Goal: Information Seeking & Learning: Learn about a topic

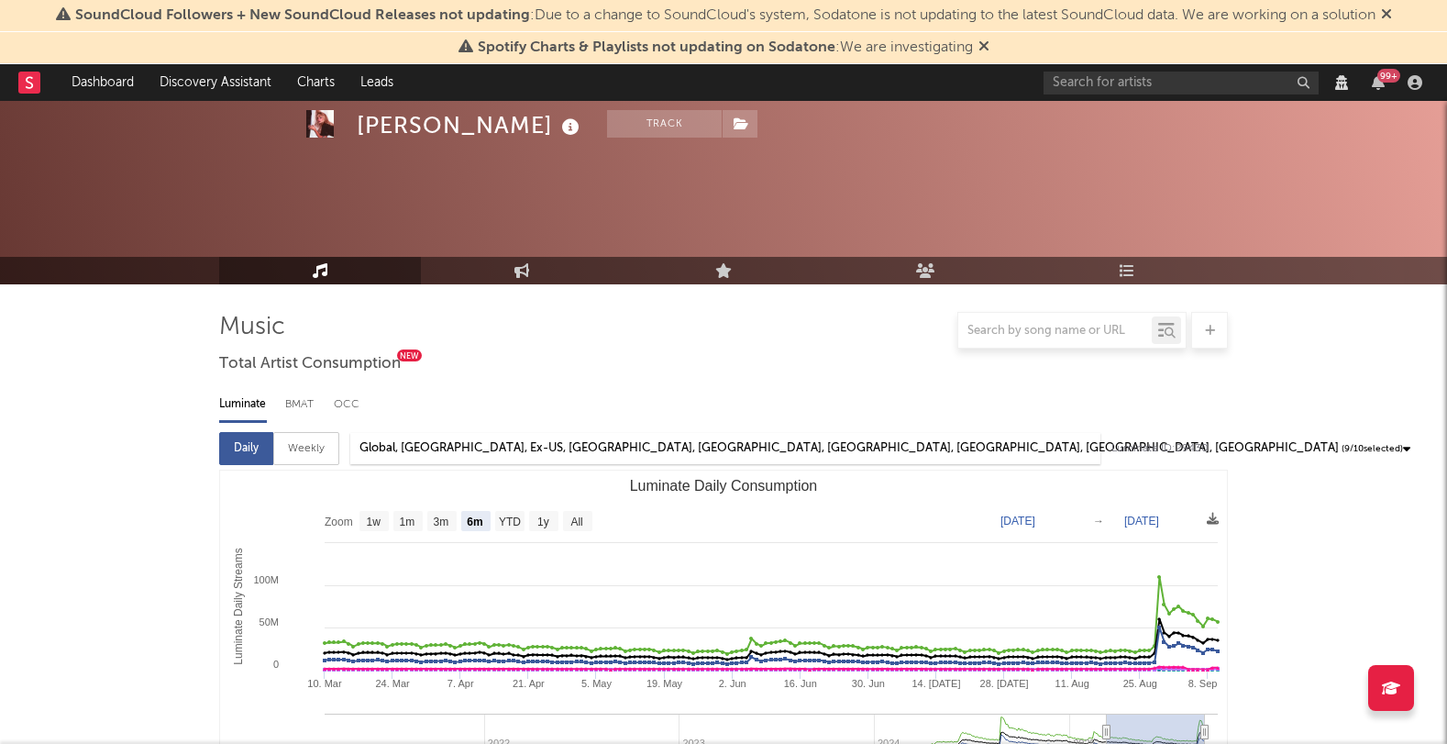
select select "6m"
select select "1m"
select select "View all"
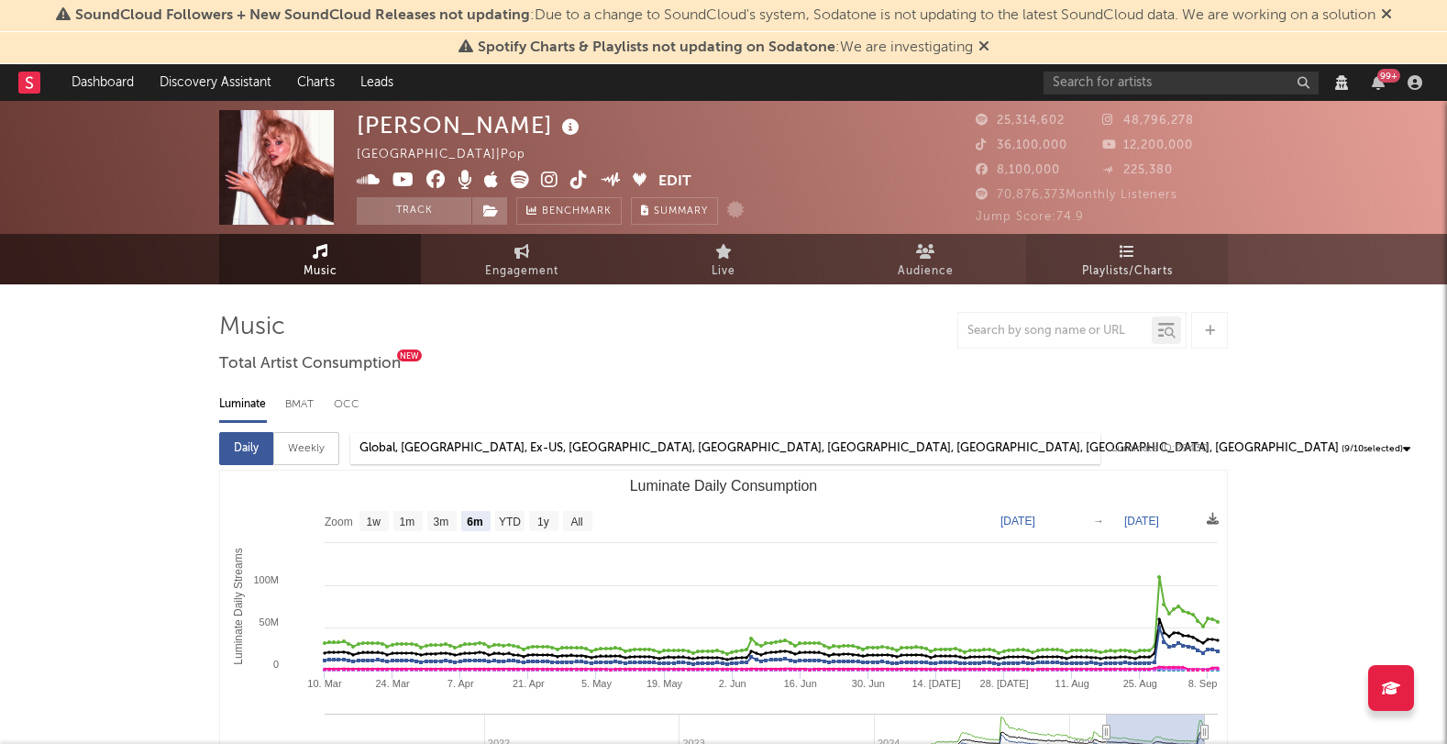
click at [1130, 247] on icon at bounding box center [1128, 251] width 16 height 15
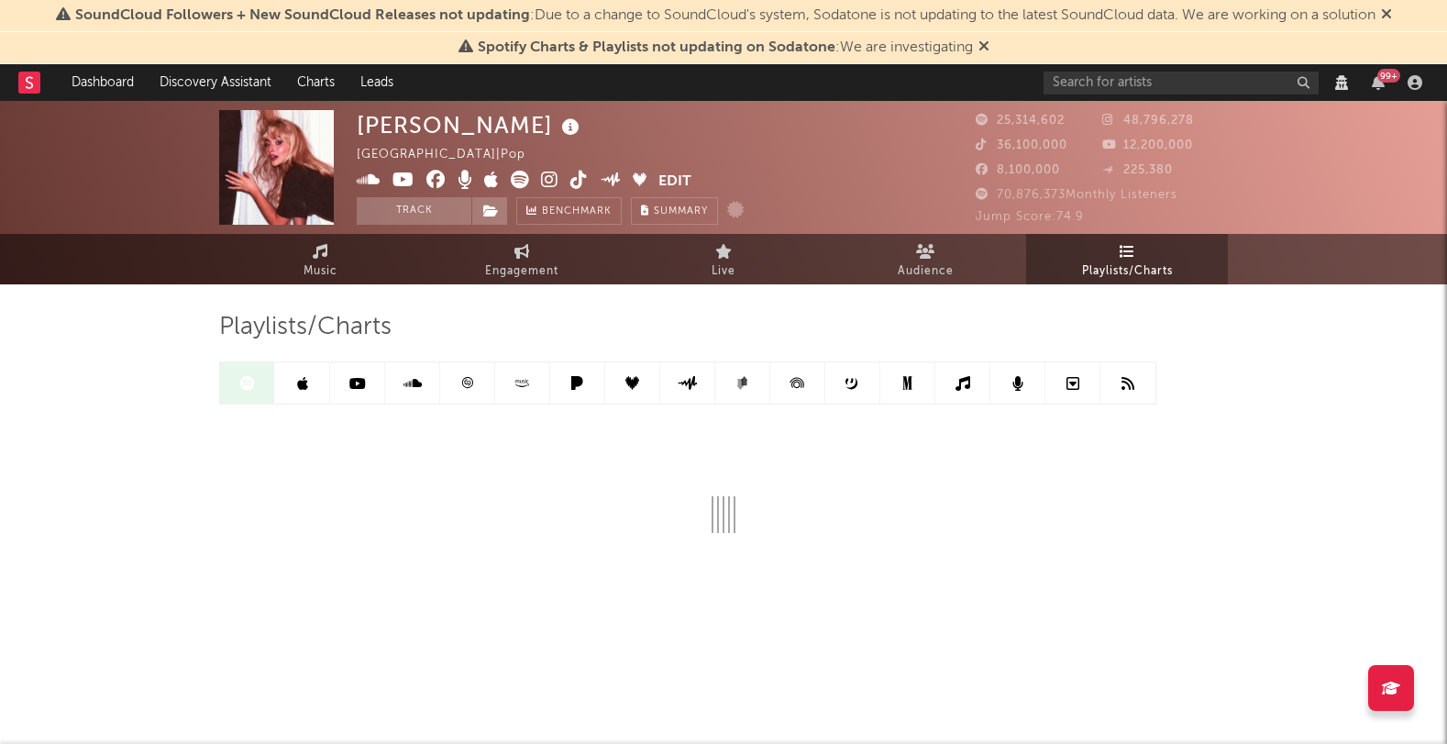
click at [288, 384] on link at bounding box center [302, 382] width 55 height 41
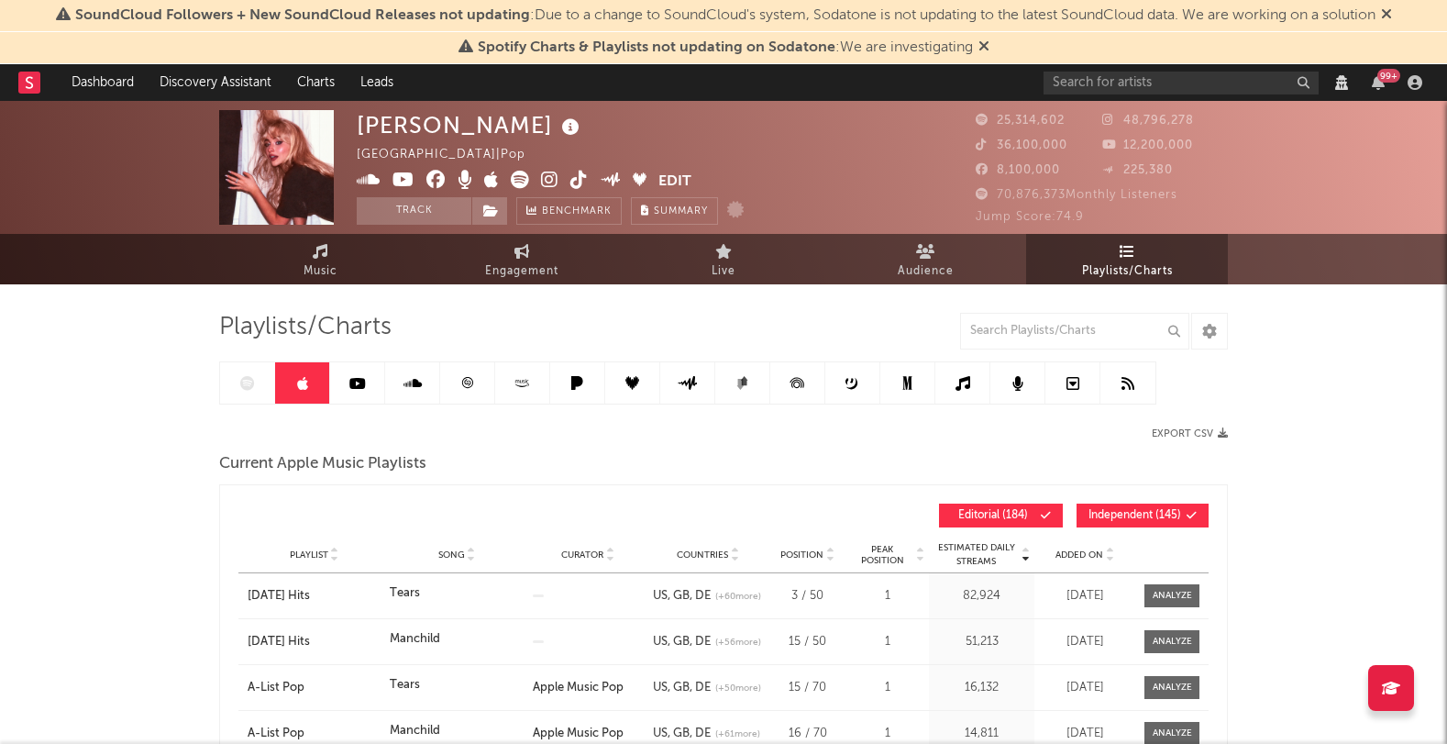
click at [269, 384] on div at bounding box center [687, 382] width 937 height 43
drag, startPoint x: 232, startPoint y: 383, endPoint x: 269, endPoint y: 381, distance: 36.8
click at [235, 383] on div at bounding box center [687, 382] width 937 height 43
click at [361, 384] on icon at bounding box center [357, 383] width 17 height 15
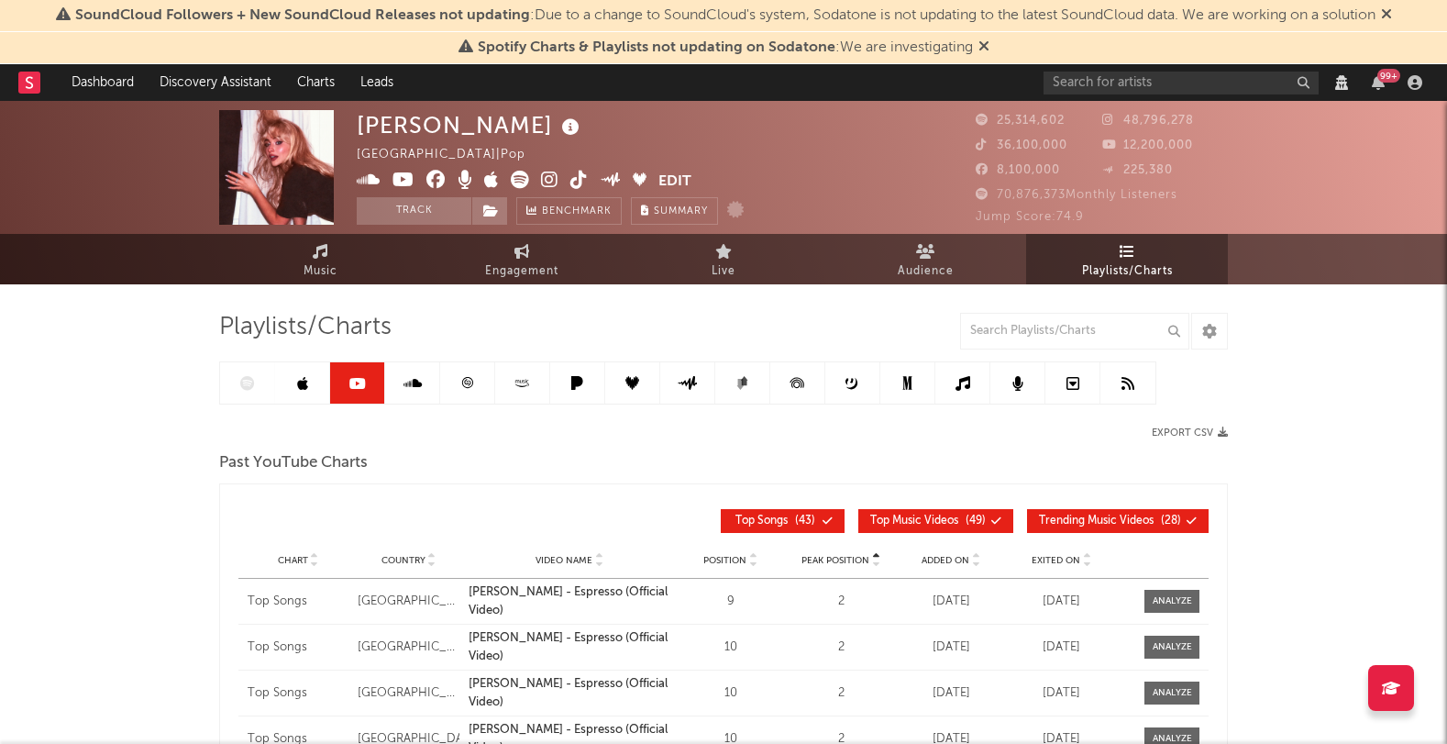
click at [260, 384] on div at bounding box center [687, 382] width 937 height 43
click at [402, 381] on link at bounding box center [412, 382] width 55 height 41
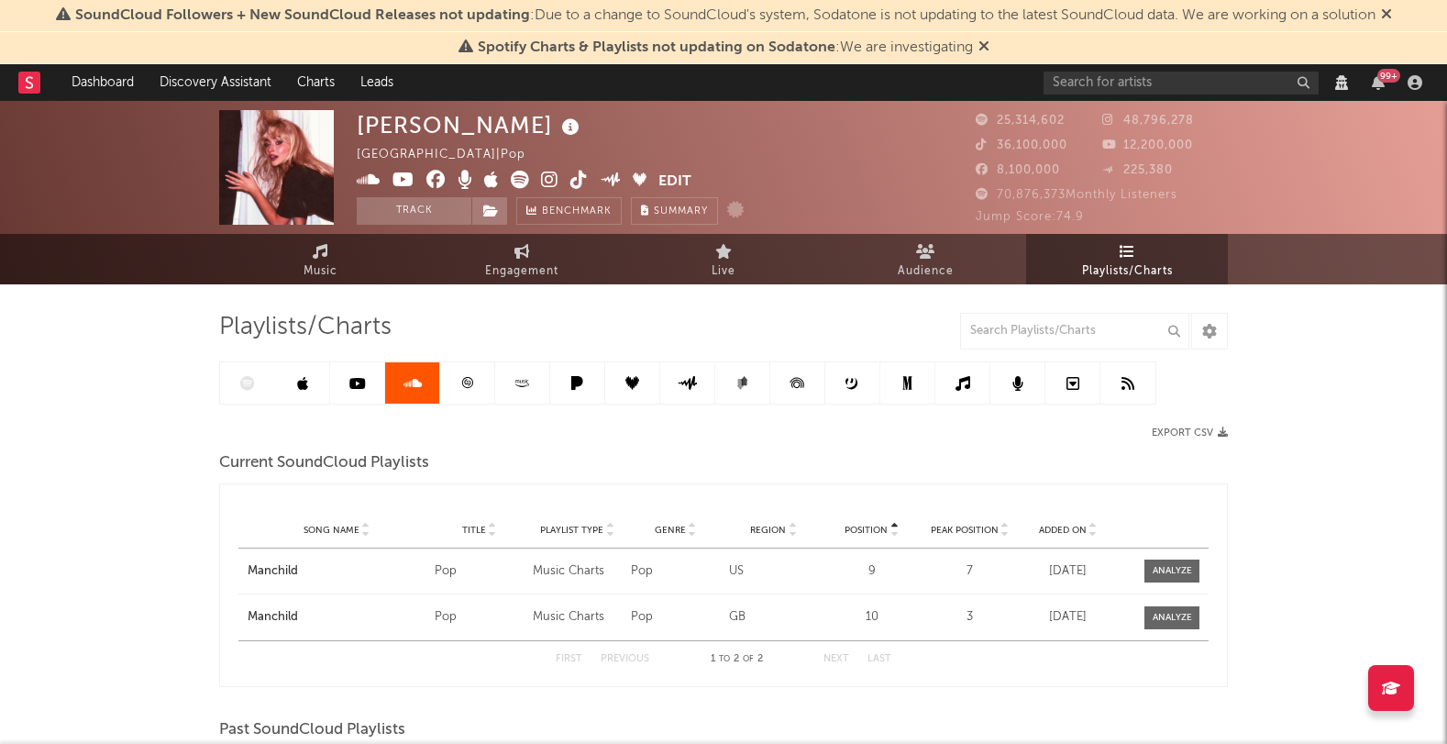
drag, startPoint x: 253, startPoint y: 378, endPoint x: 267, endPoint y: 376, distance: 13.9
click at [254, 378] on div at bounding box center [687, 382] width 937 height 43
click at [271, 376] on div at bounding box center [687, 382] width 937 height 43
click at [583, 386] on icon at bounding box center [577, 383] width 21 height 14
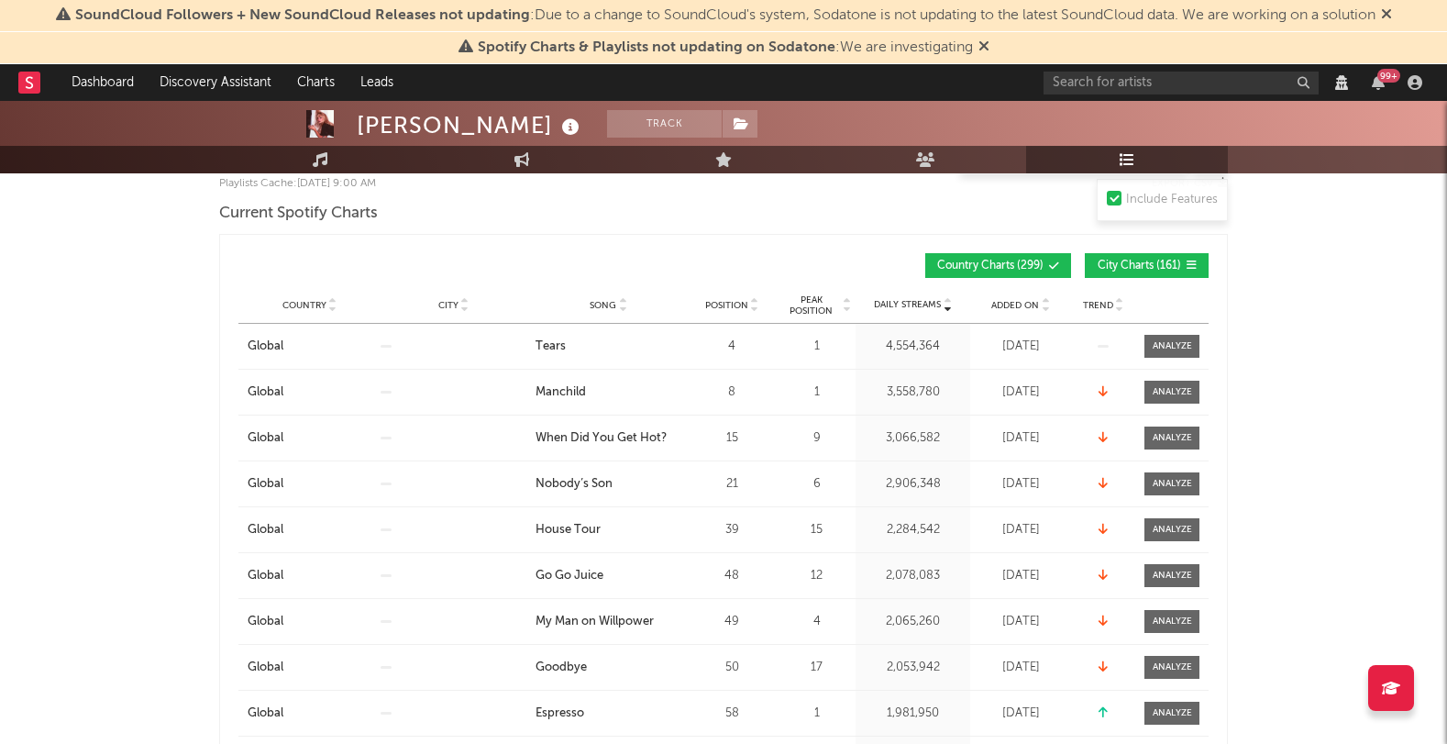
scroll to position [259, 0]
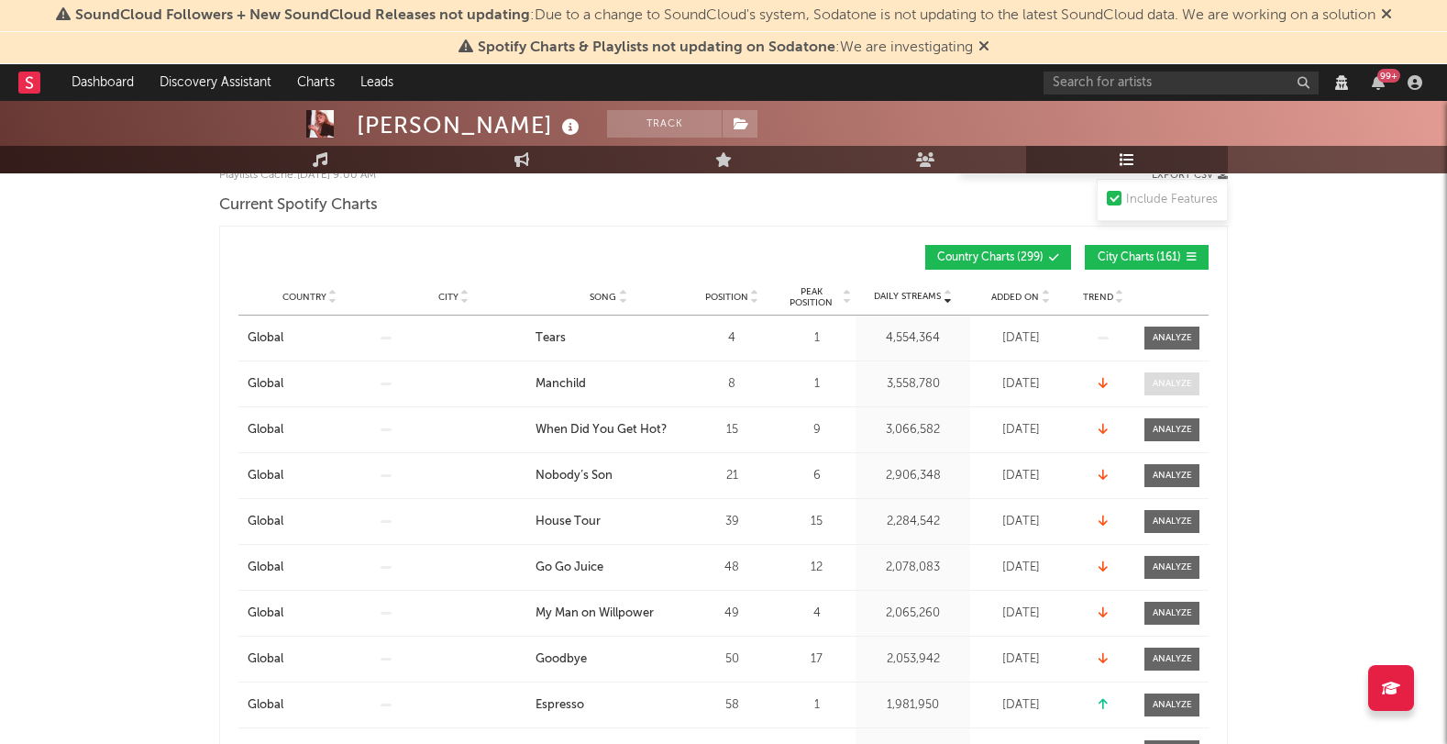
click at [1167, 384] on div at bounding box center [1172, 384] width 39 height 14
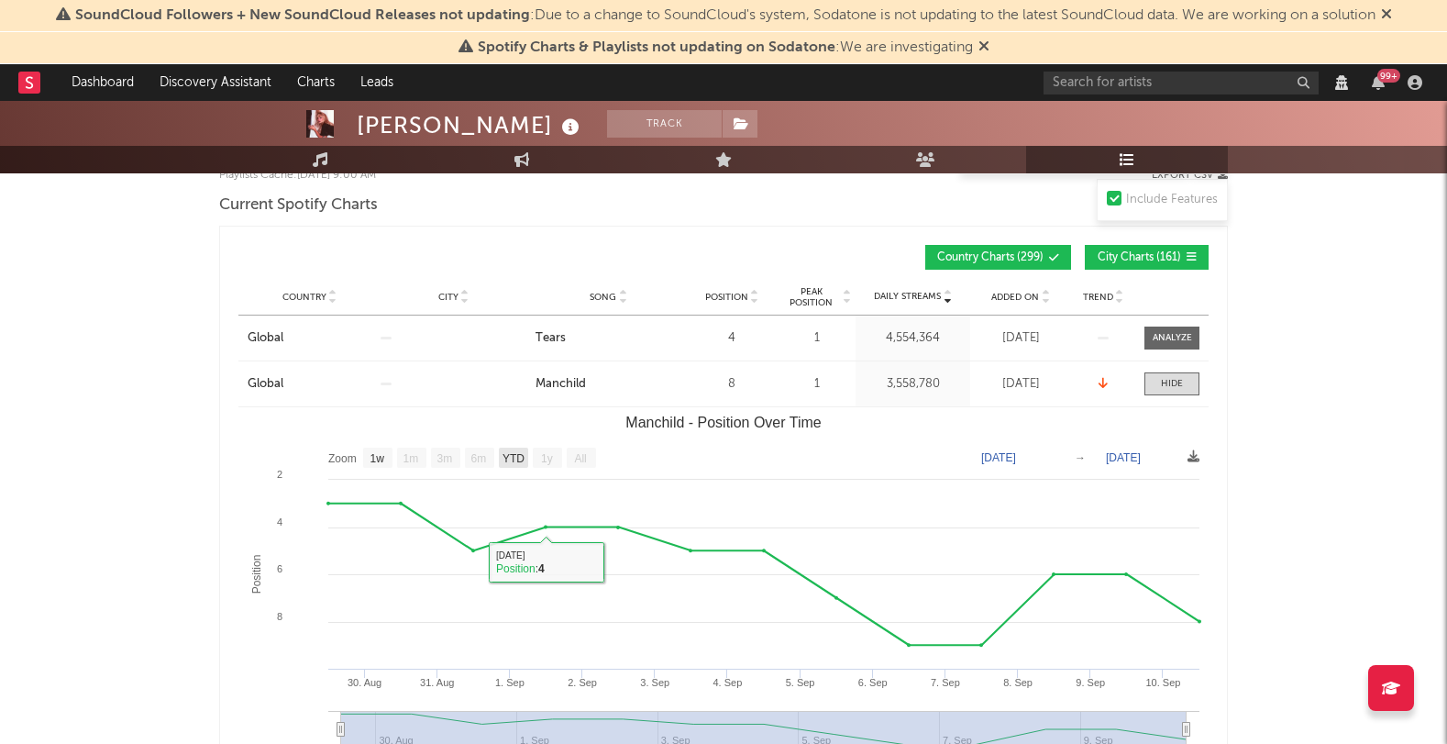
click at [513, 455] on text "YTD" at bounding box center [514, 458] width 22 height 13
select select "YTD"
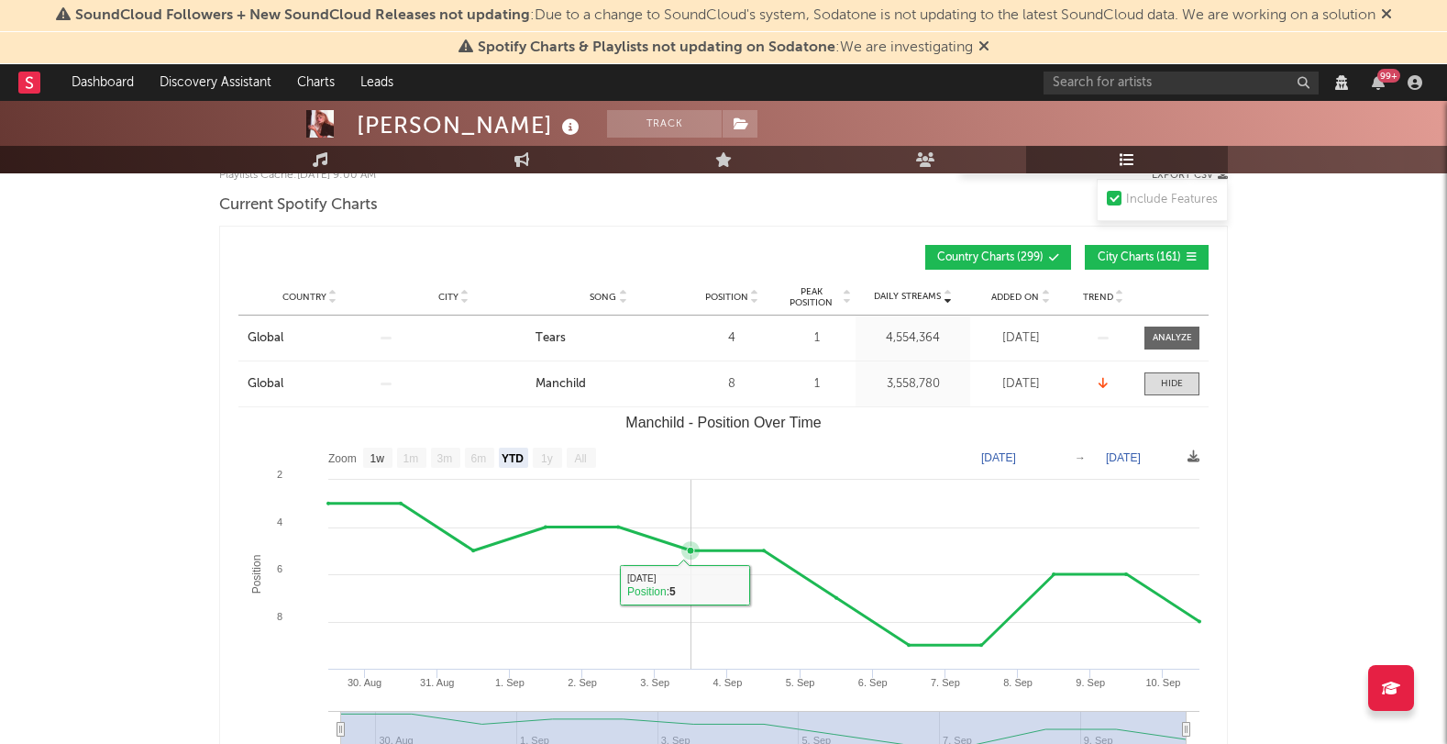
scroll to position [260, 0]
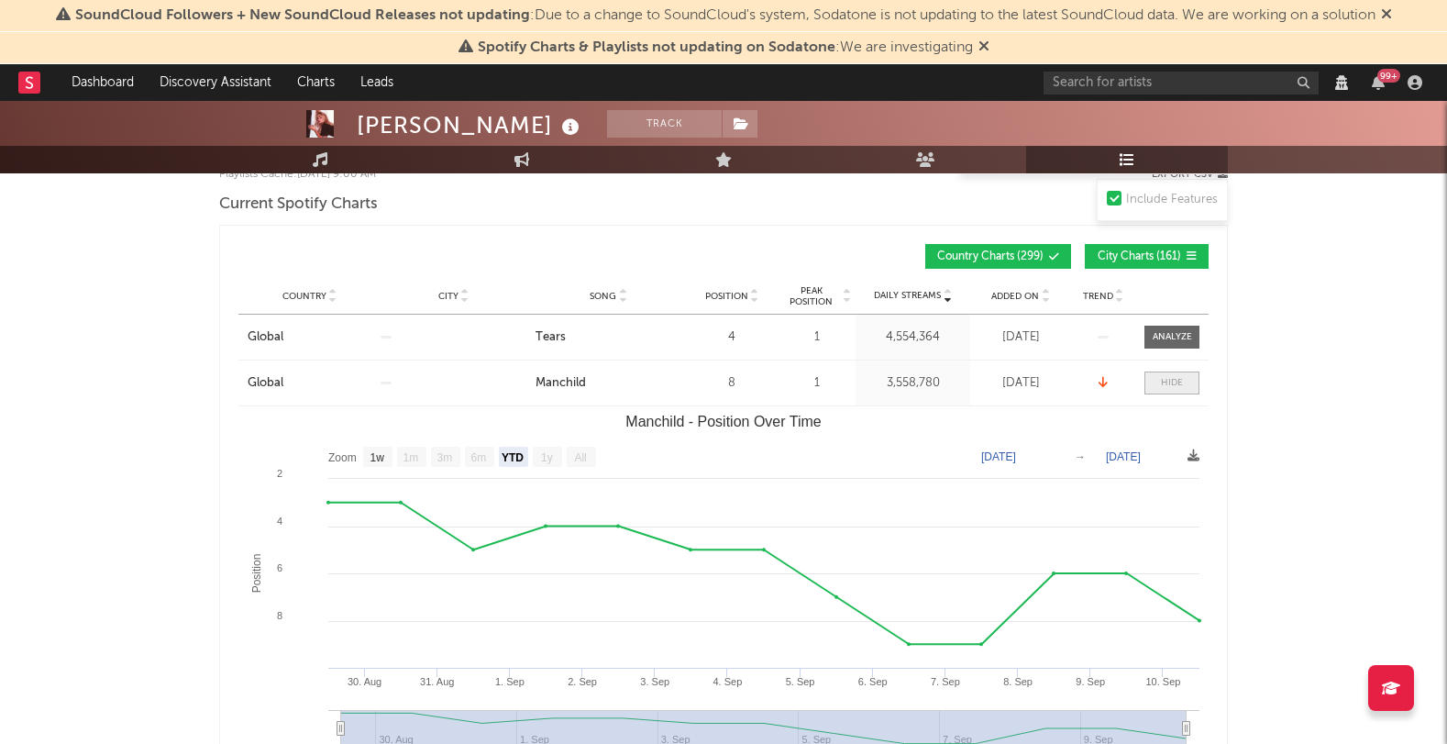
click at [1155, 389] on span at bounding box center [1171, 382] width 55 height 23
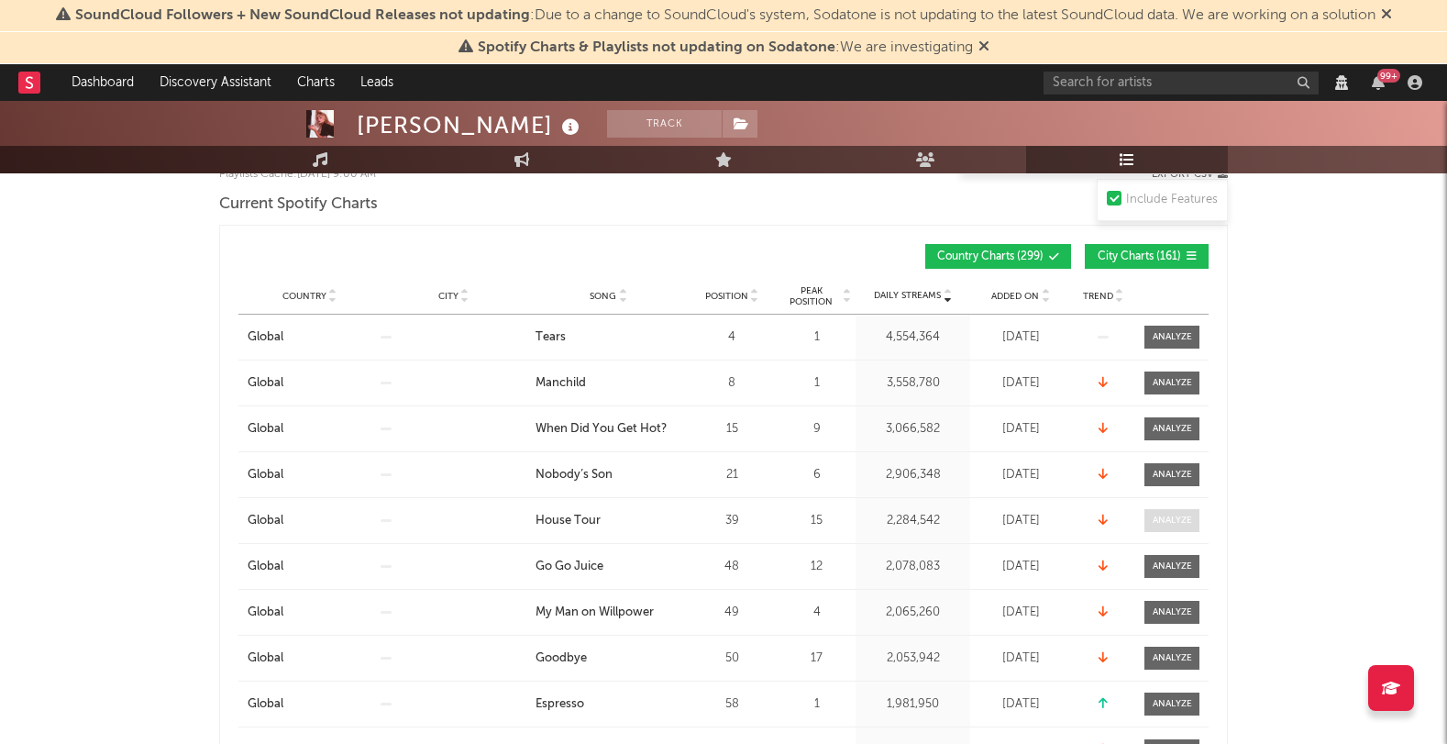
click at [1168, 521] on div at bounding box center [1172, 521] width 39 height 14
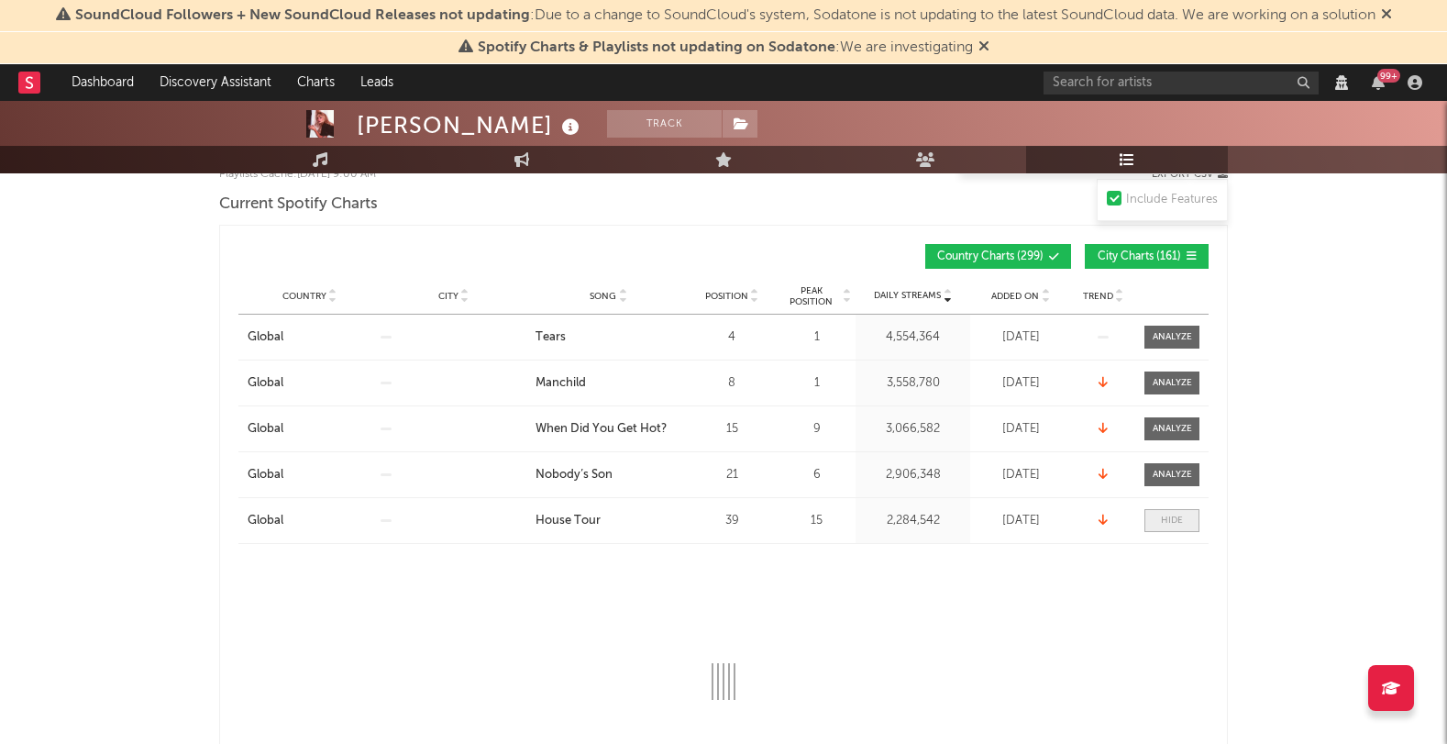
select select "1w"
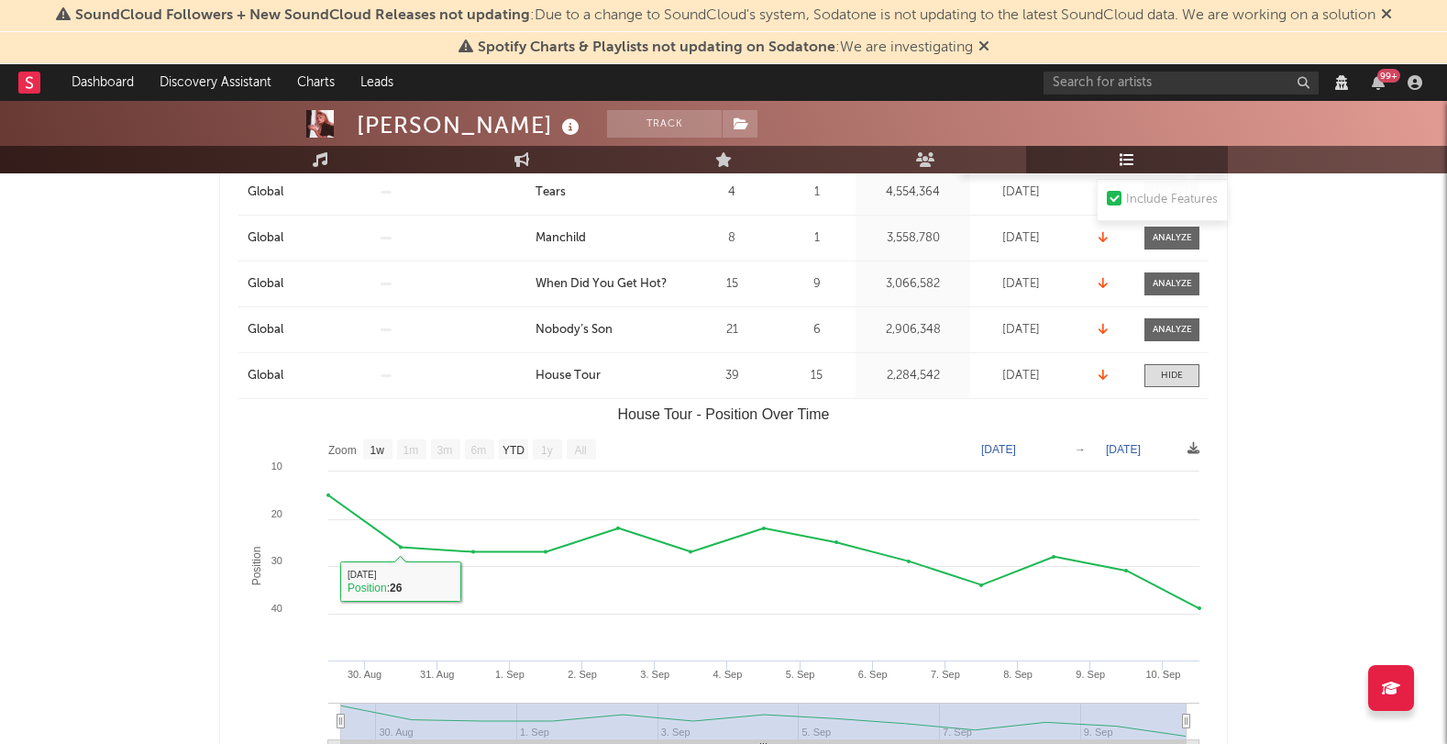
scroll to position [395, 0]
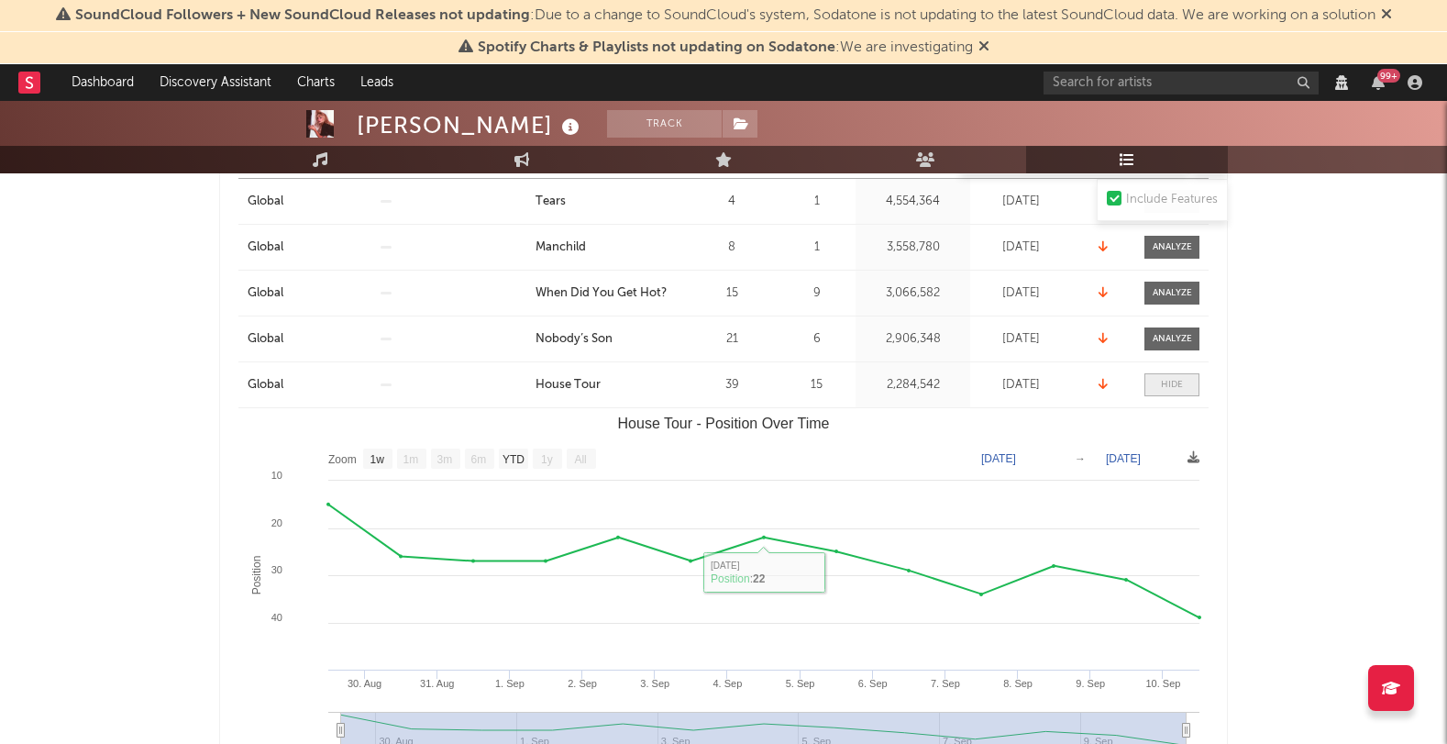
click at [1184, 385] on span at bounding box center [1171, 384] width 55 height 23
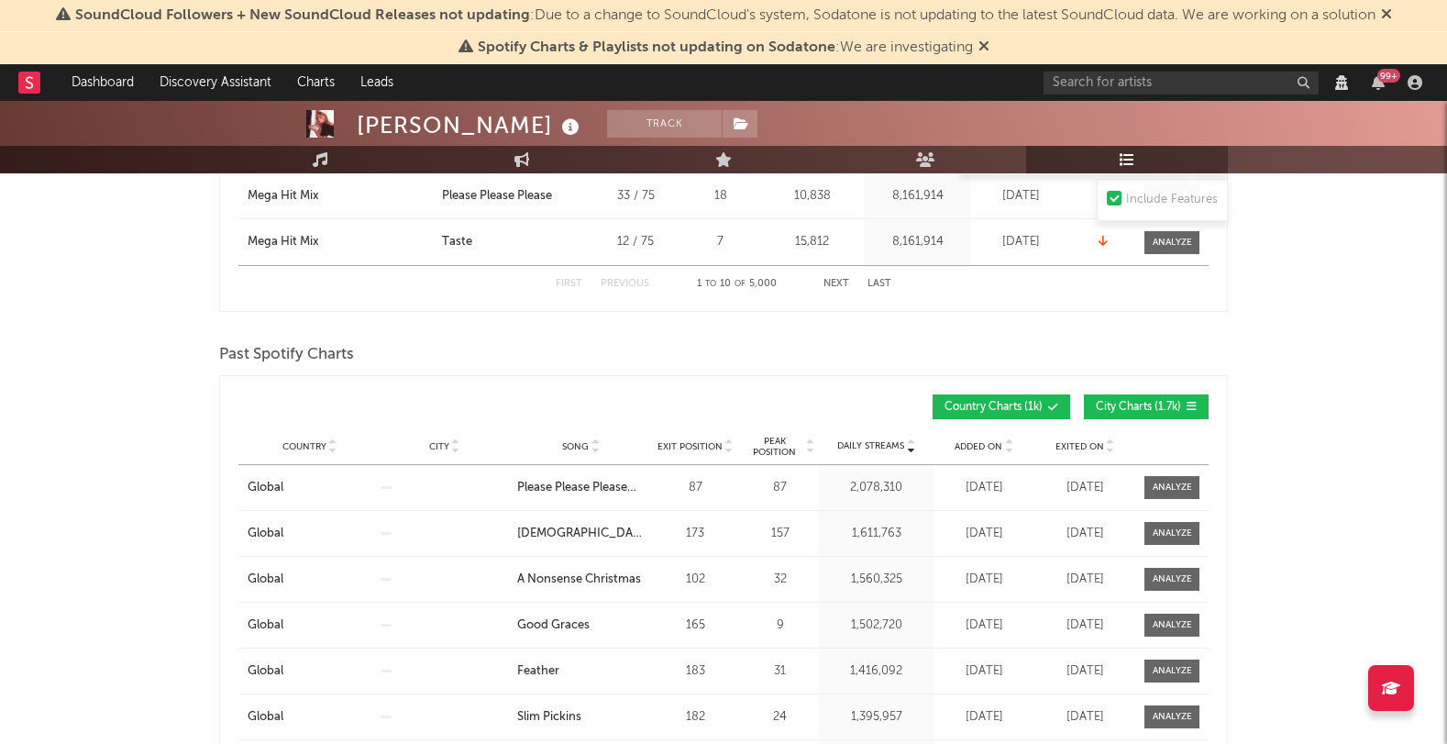
scroll to position [1942, 0]
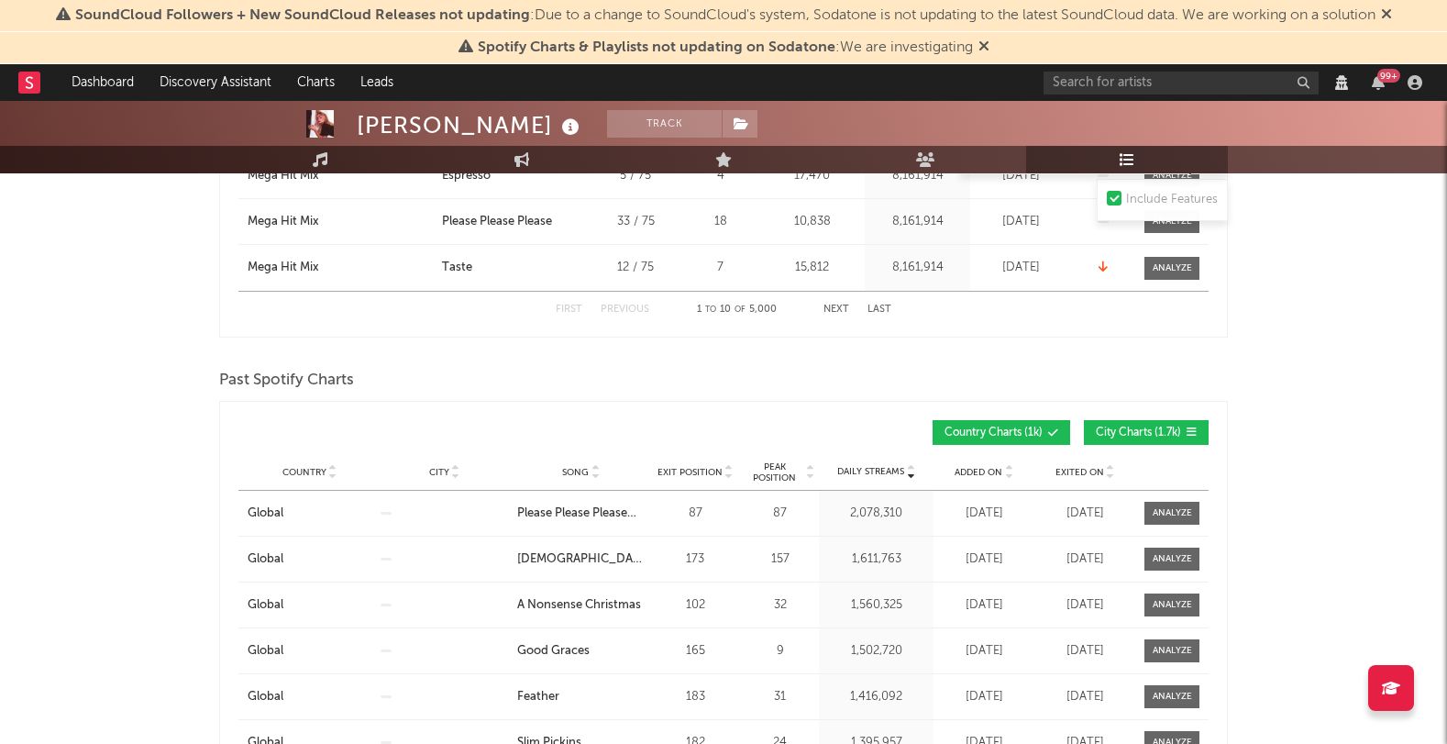
click at [1047, 477] on div "Exited On" at bounding box center [1085, 472] width 92 height 14
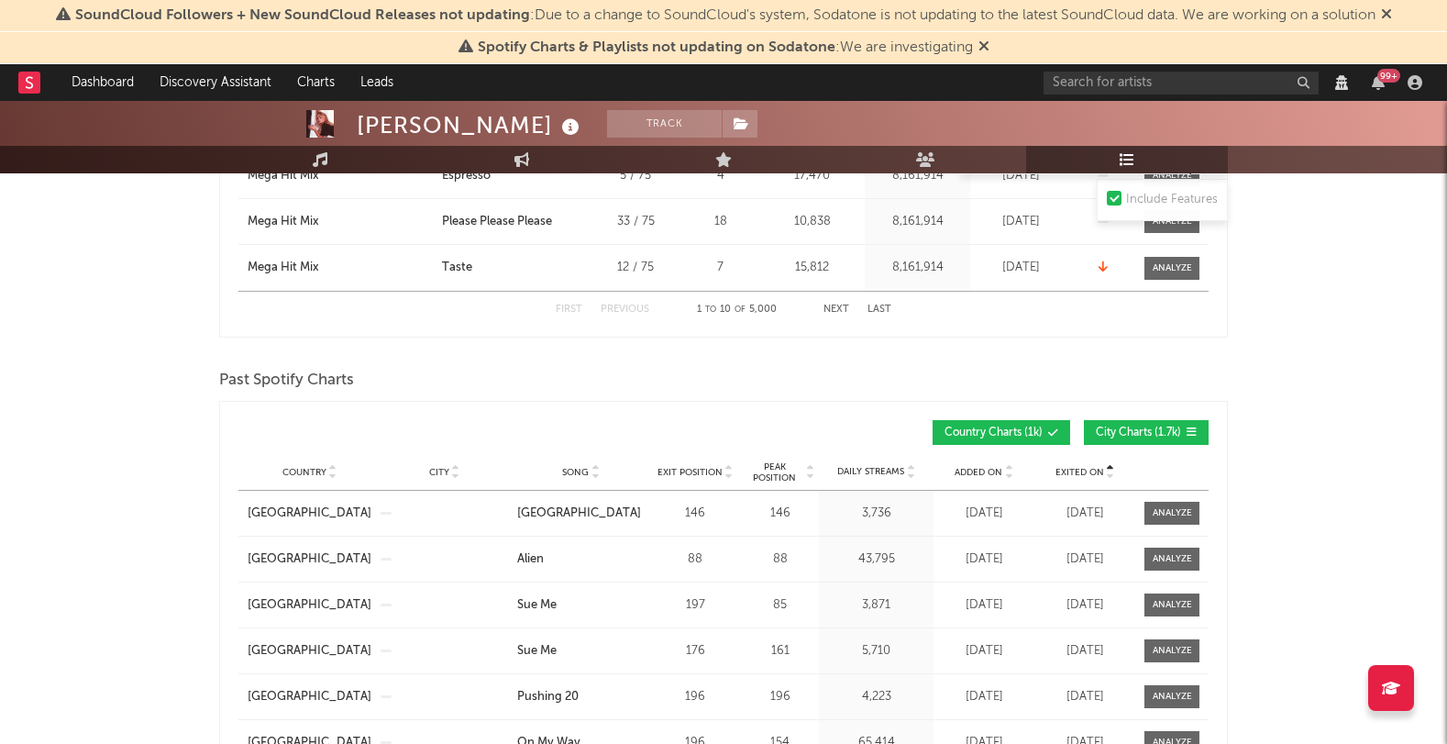
click at [1058, 476] on span "Exited On" at bounding box center [1080, 472] width 49 height 11
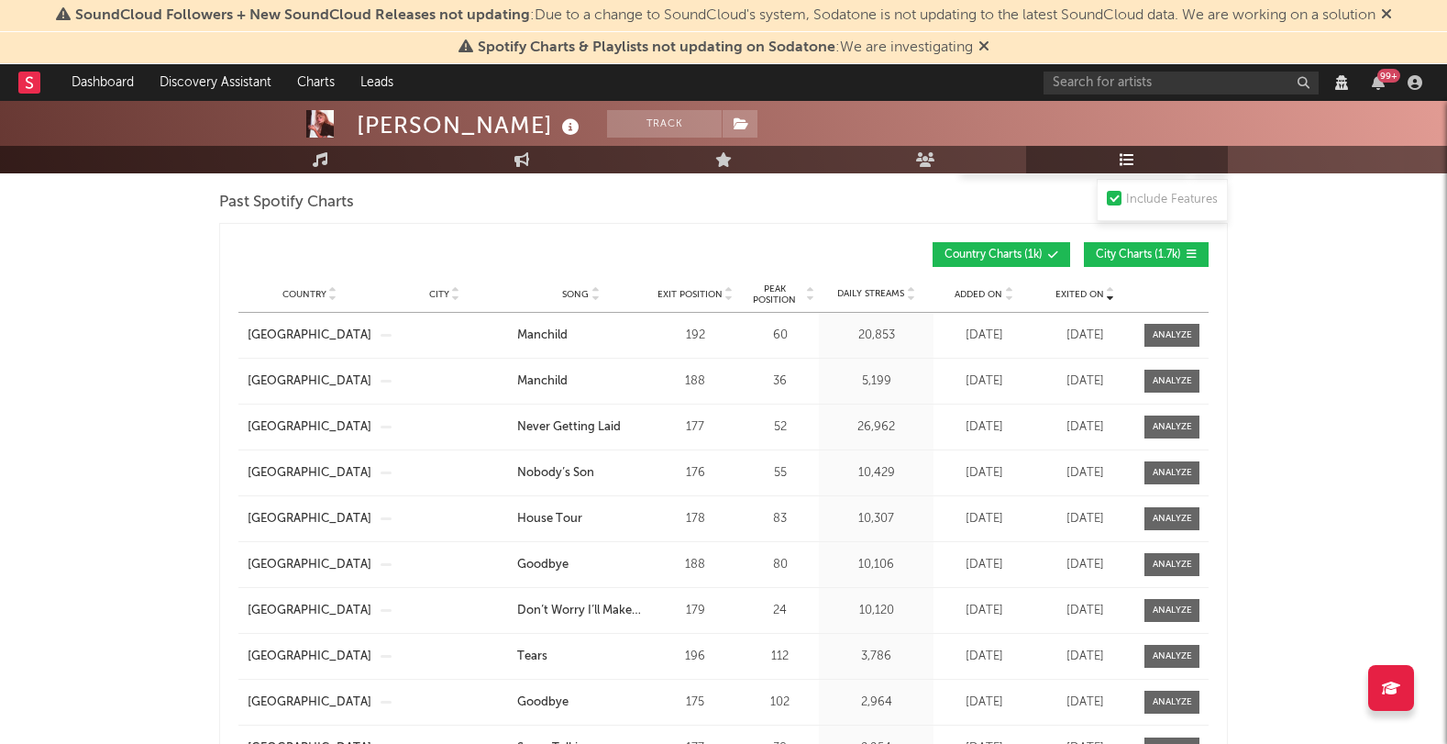
scroll to position [2102, 0]
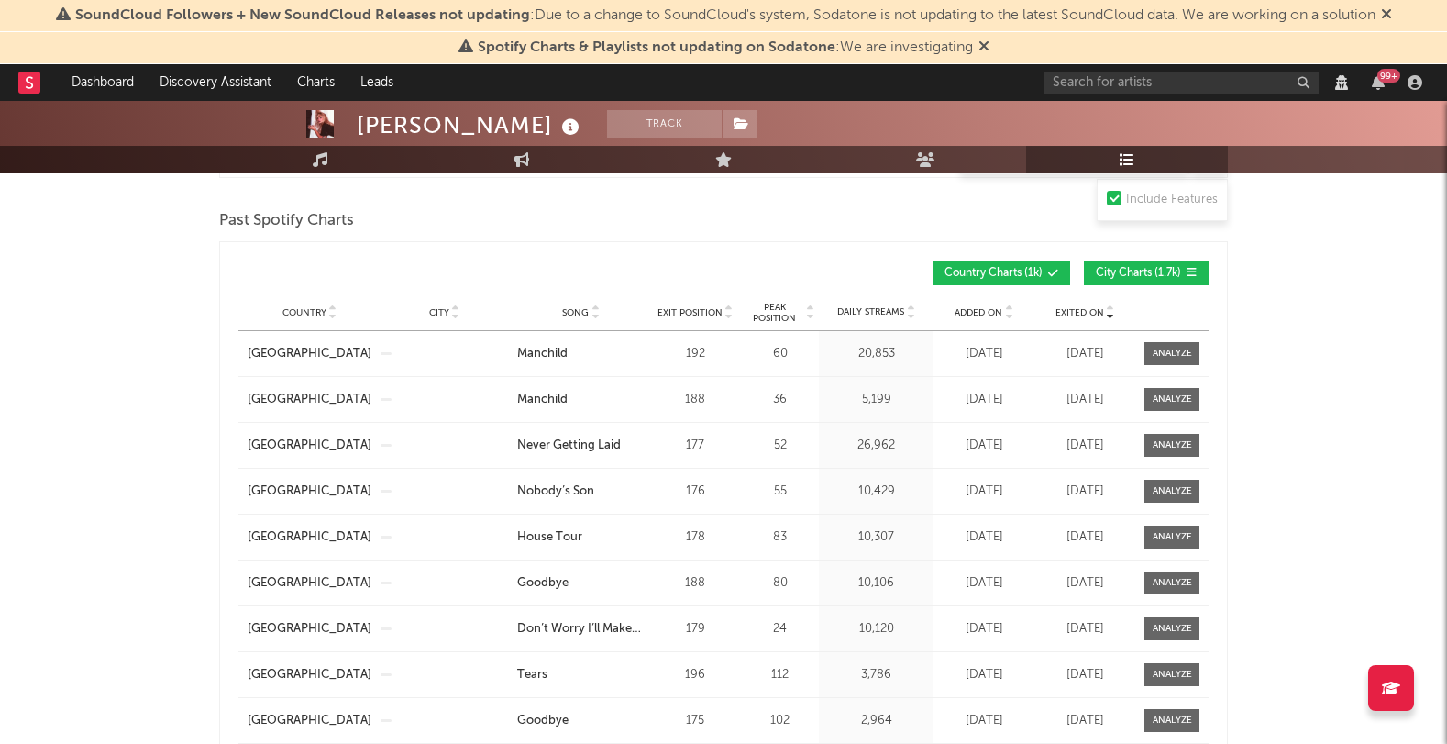
click at [1128, 458] on div "Country Netherlands City Song Never Getting Laid Exit Position 177 Peak Positio…" at bounding box center [723, 445] width 970 height 45
click at [1149, 444] on span at bounding box center [1171, 445] width 55 height 23
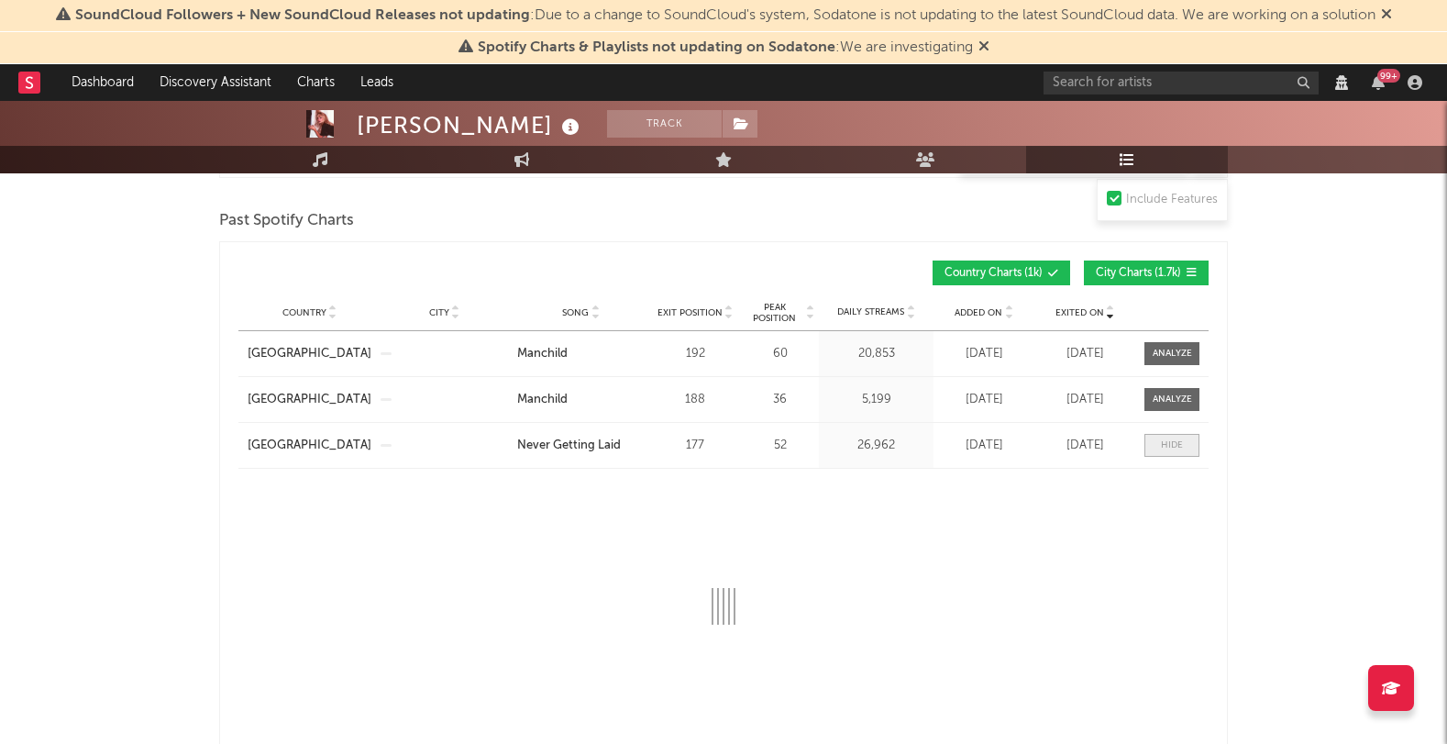
select select "1w"
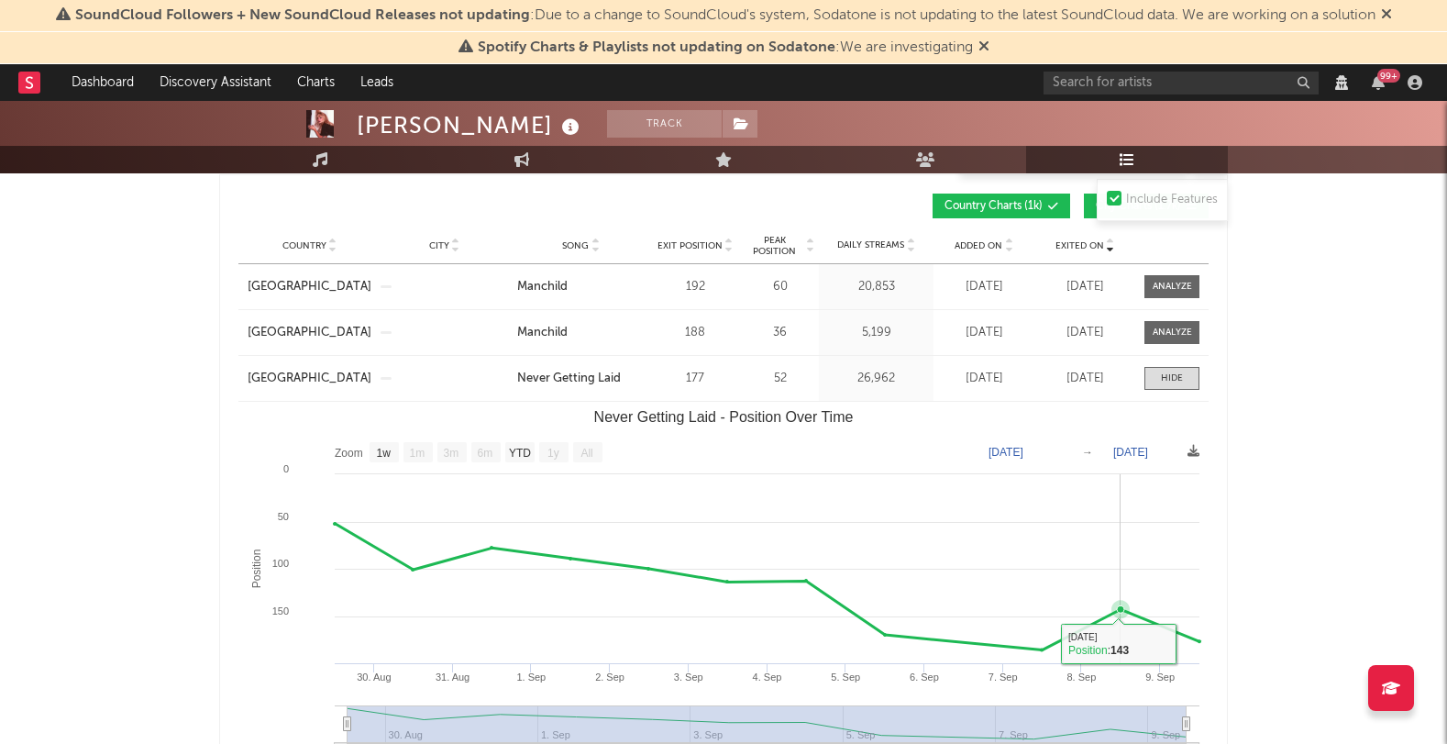
scroll to position [2167, 0]
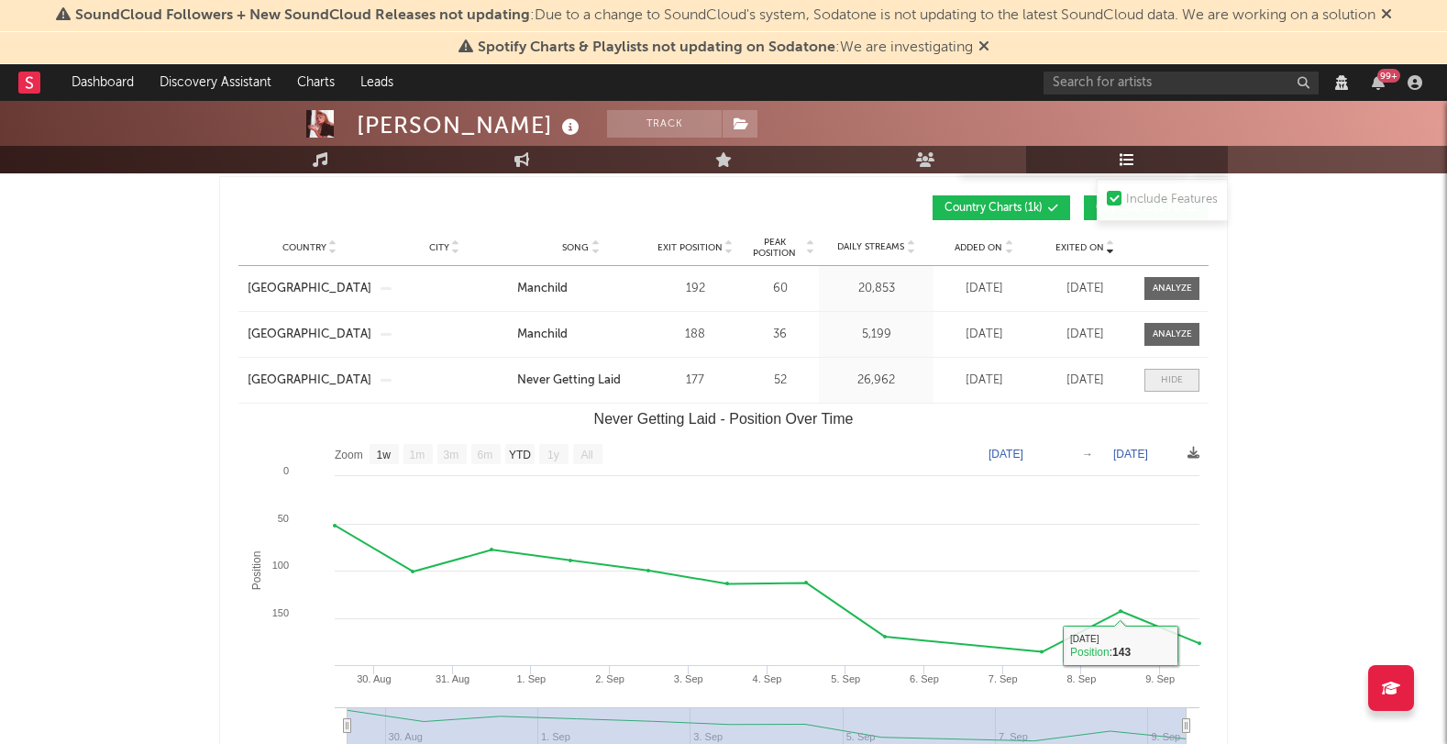
click at [1179, 372] on span at bounding box center [1171, 380] width 55 height 23
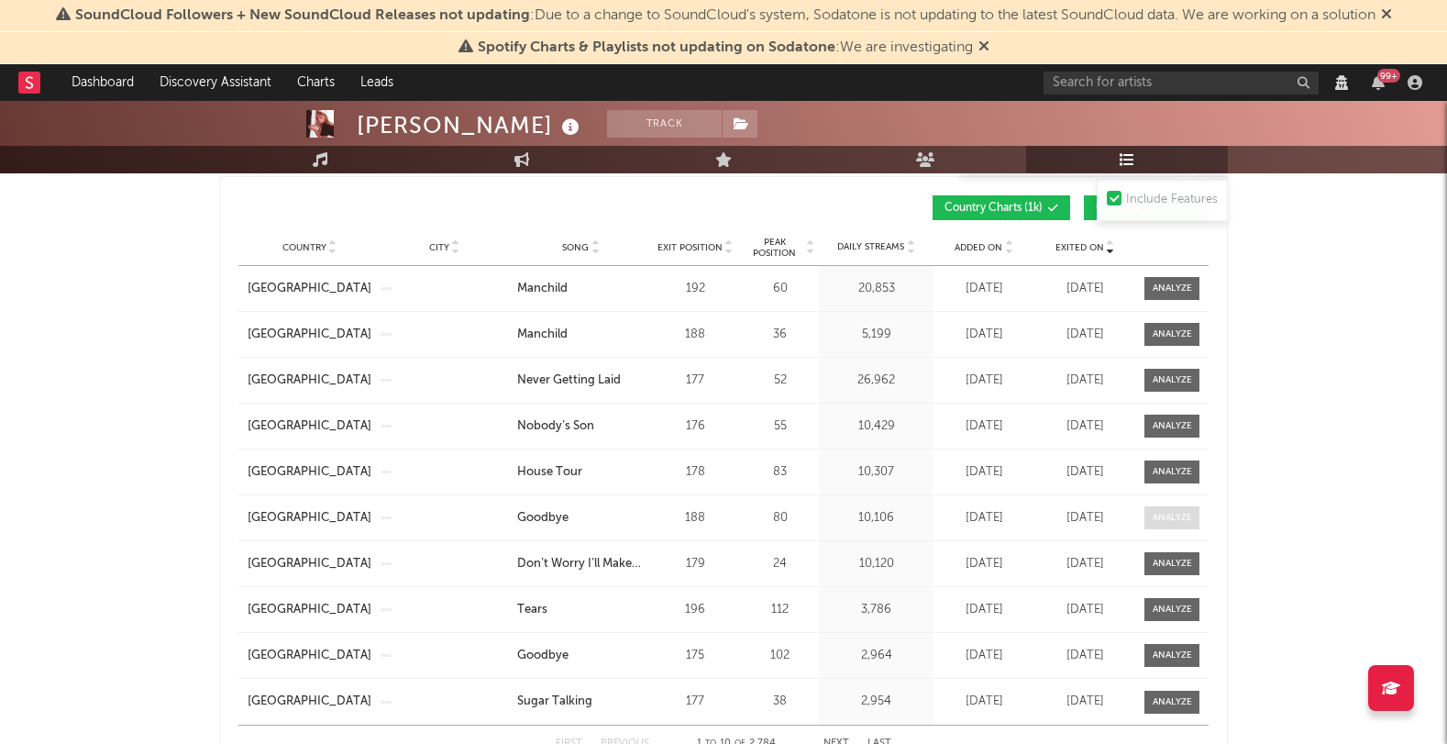
click at [1180, 513] on div at bounding box center [1172, 518] width 39 height 14
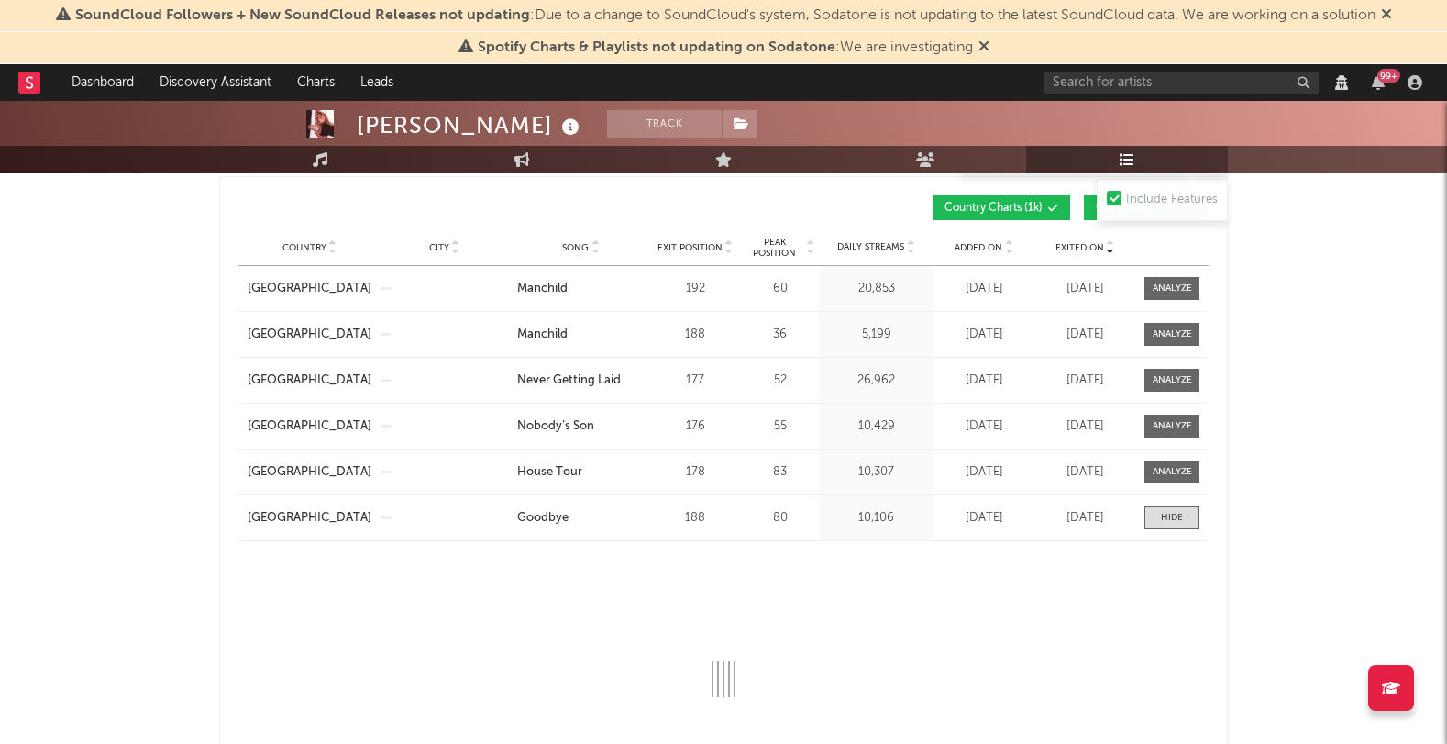
select select "1w"
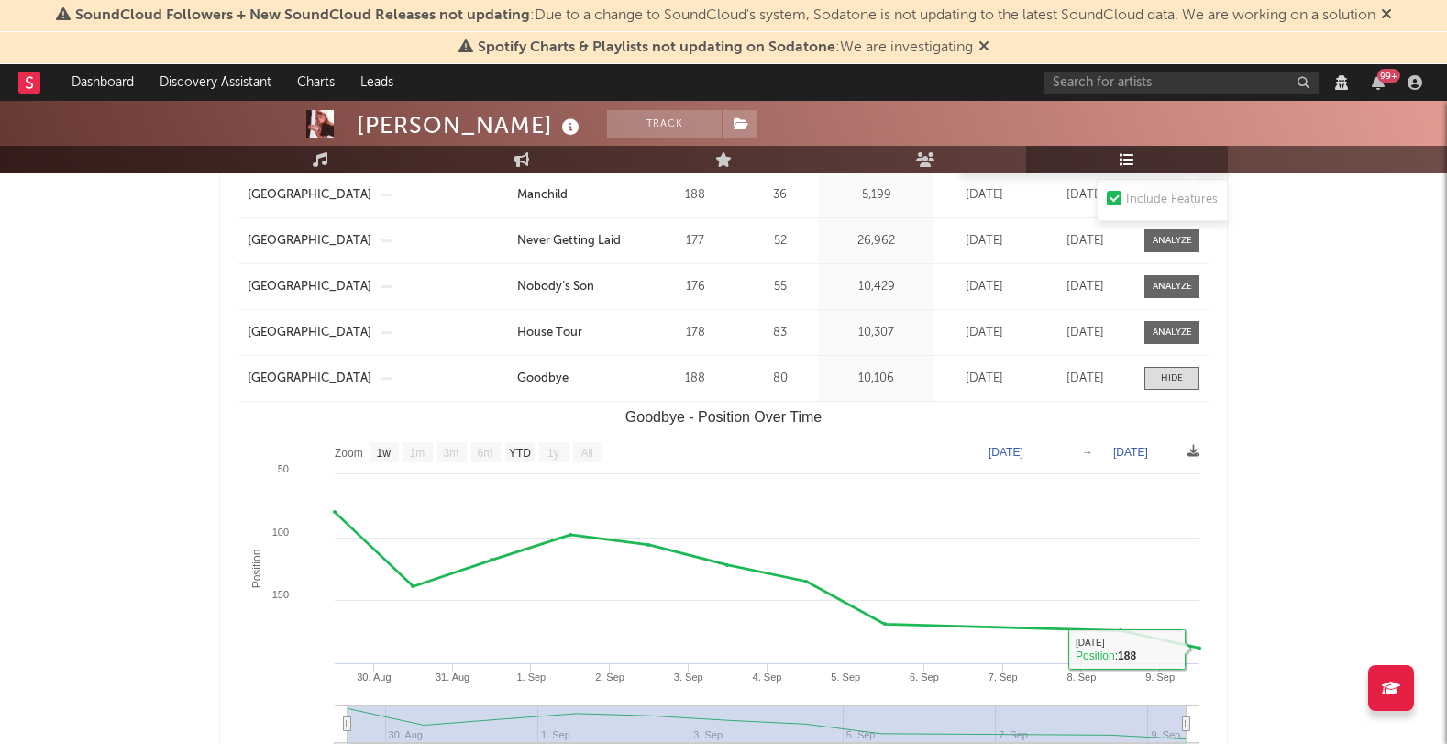
scroll to position [2306, 0]
click at [1169, 377] on div at bounding box center [1172, 378] width 22 height 14
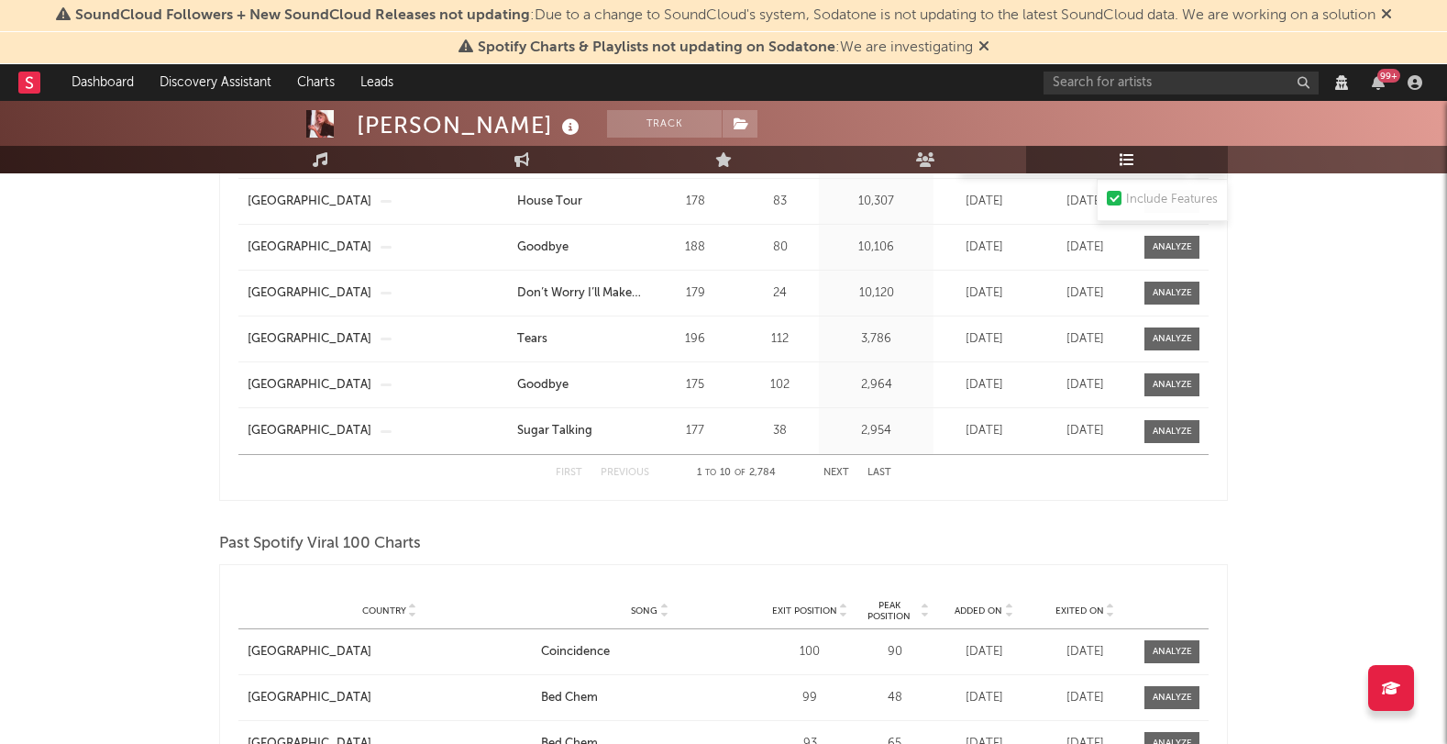
scroll to position [2443, 0]
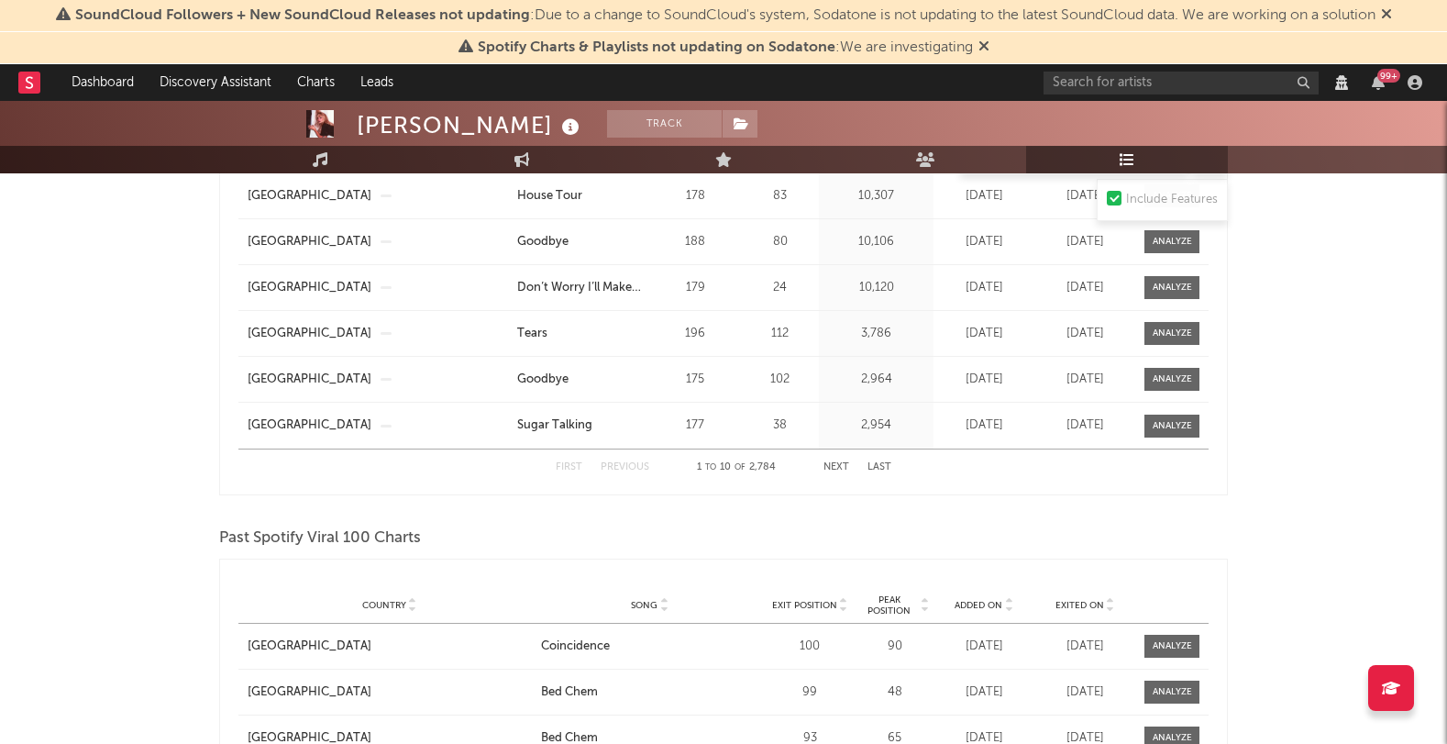
click at [834, 464] on button "Next" at bounding box center [836, 467] width 26 height 10
click at [827, 470] on button "Next" at bounding box center [836, 467] width 26 height 10
click at [1165, 341] on span at bounding box center [1171, 333] width 55 height 23
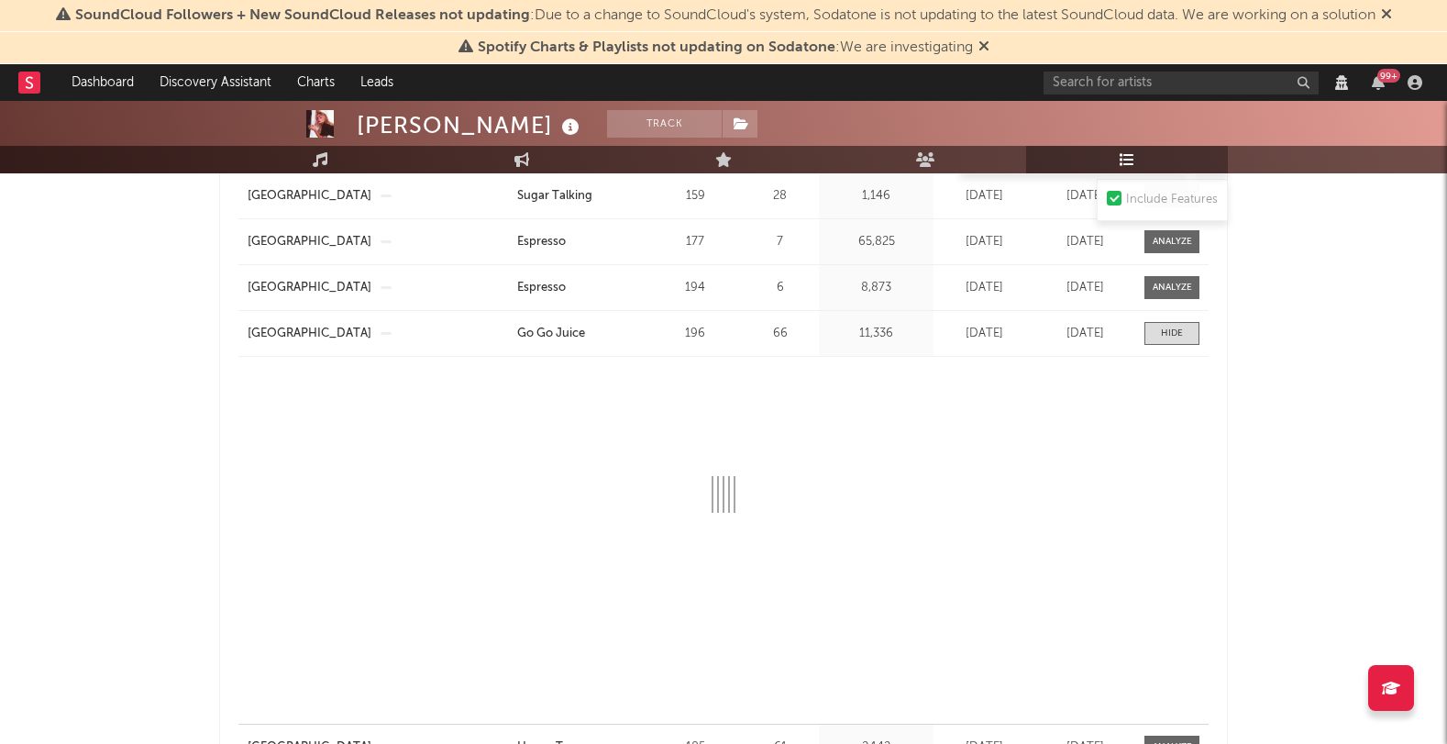
select select "1w"
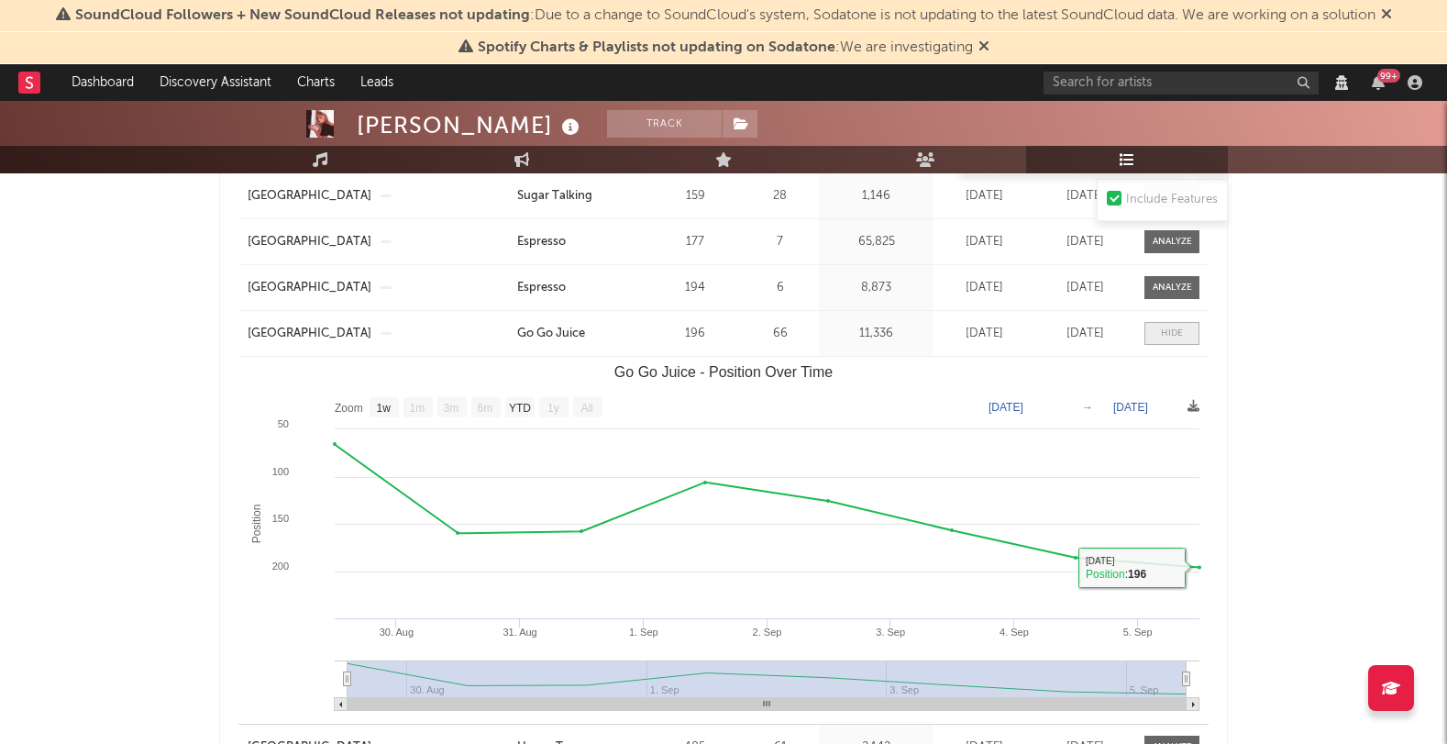
click at [1176, 331] on div at bounding box center [1172, 333] width 22 height 14
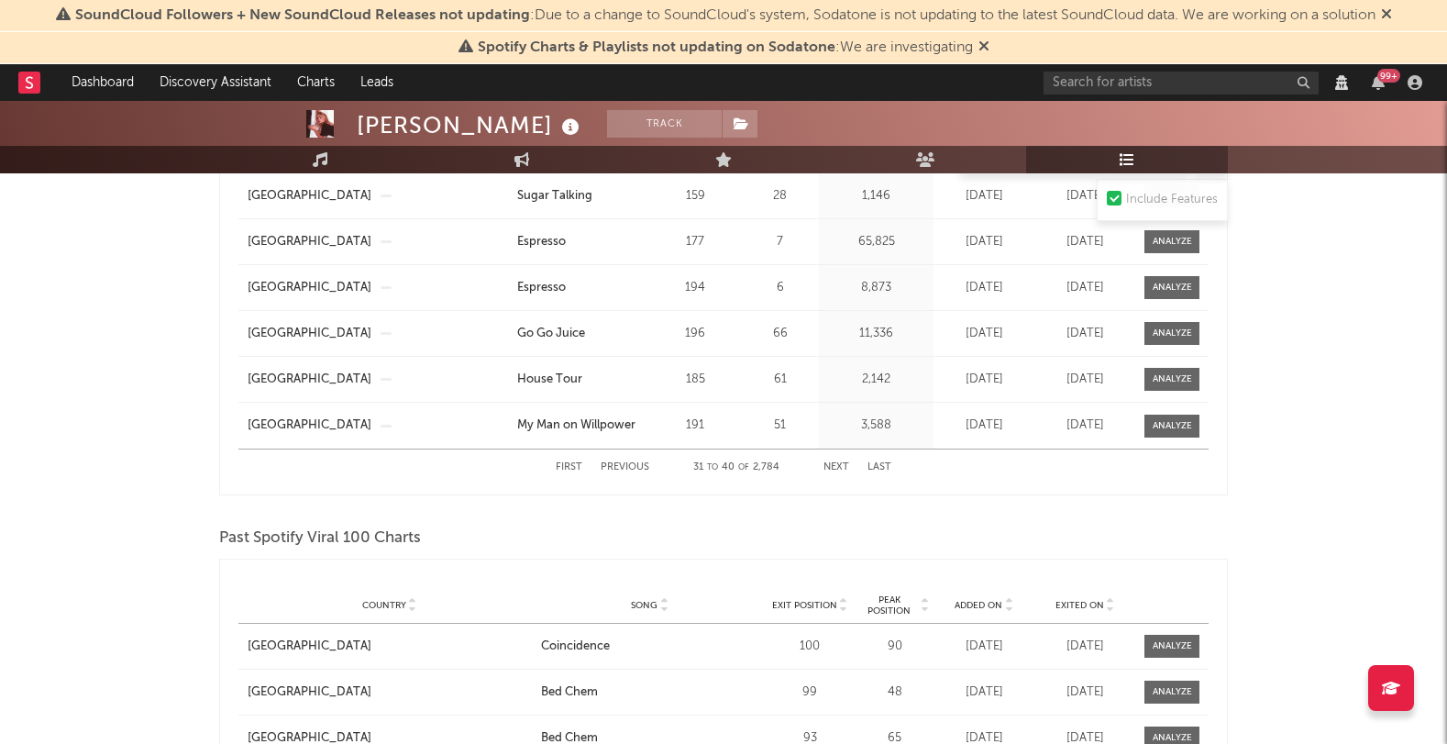
click at [833, 469] on button "Next" at bounding box center [836, 467] width 26 height 10
click at [1159, 425] on div at bounding box center [1172, 426] width 39 height 14
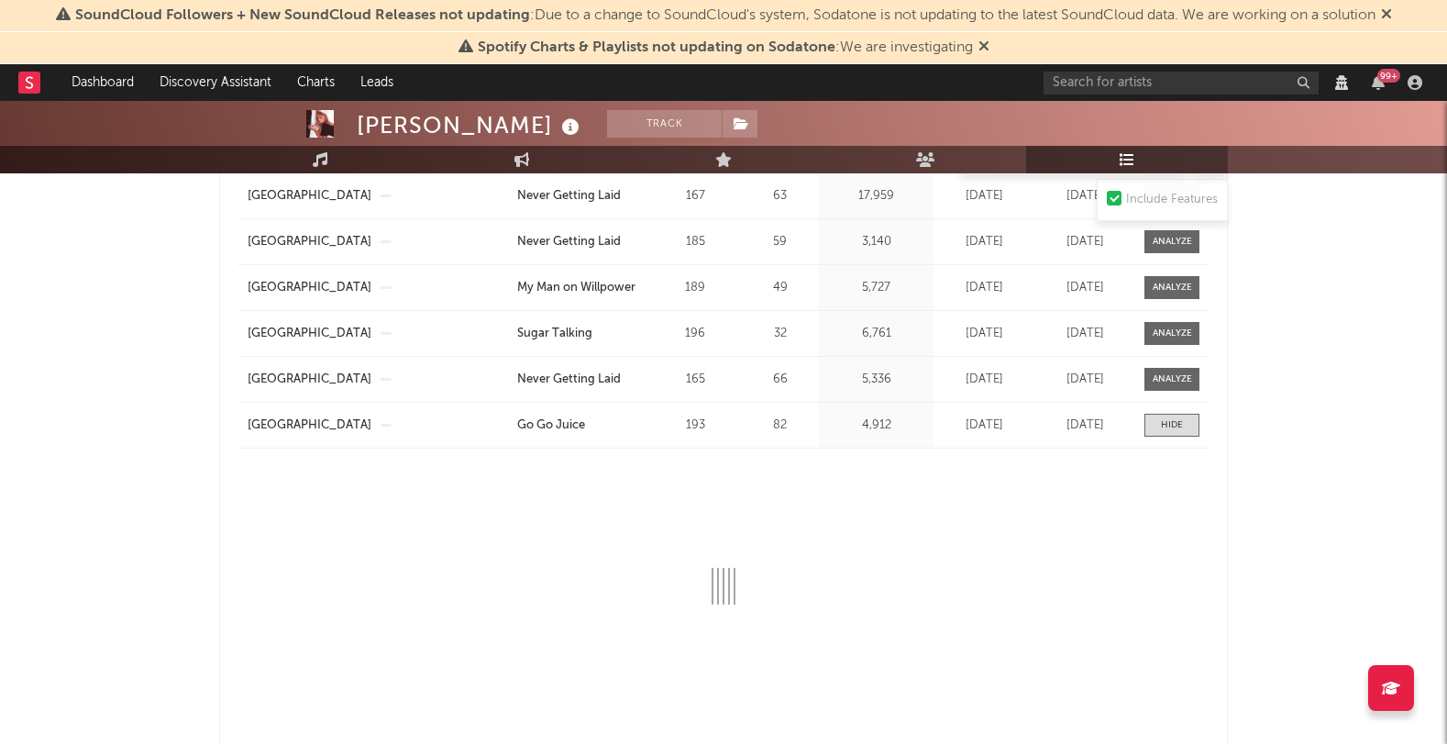
select select "1w"
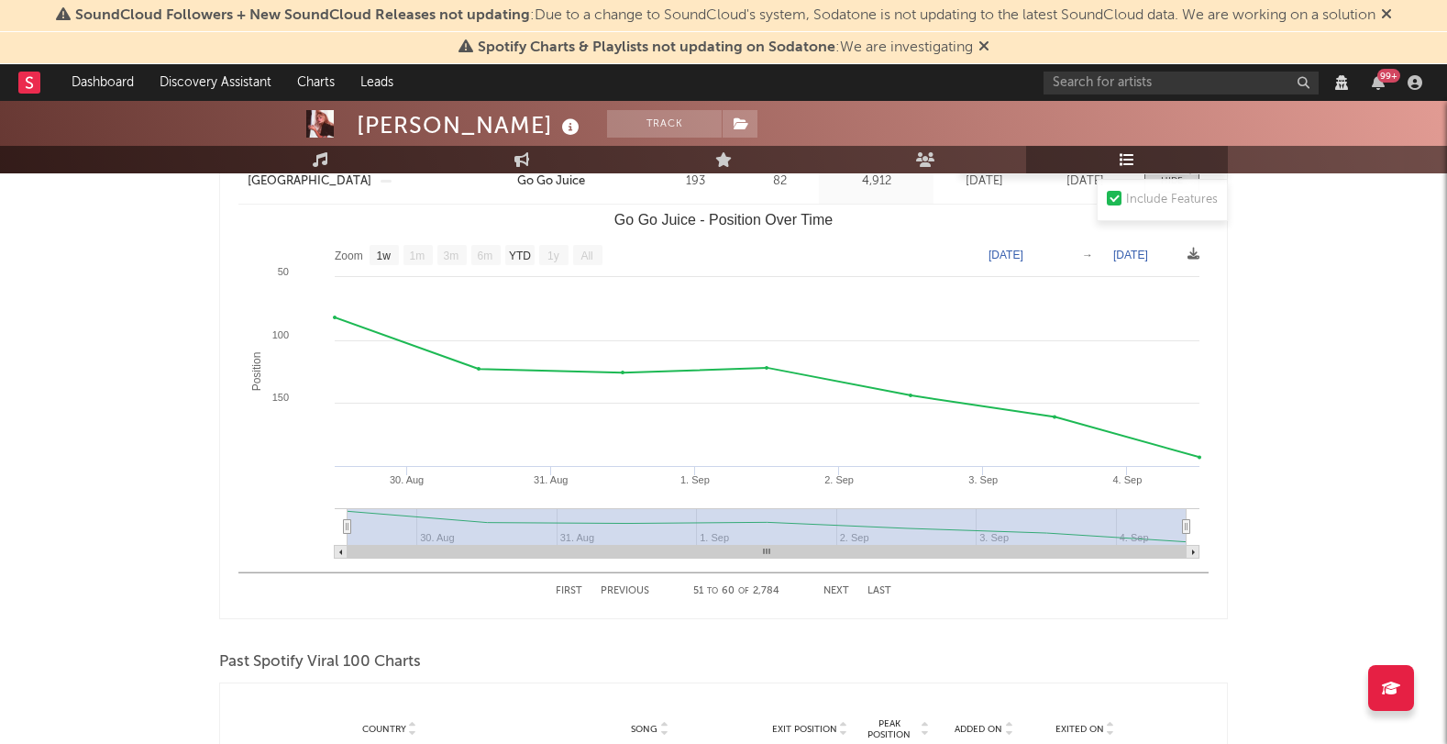
scroll to position [2828, 0]
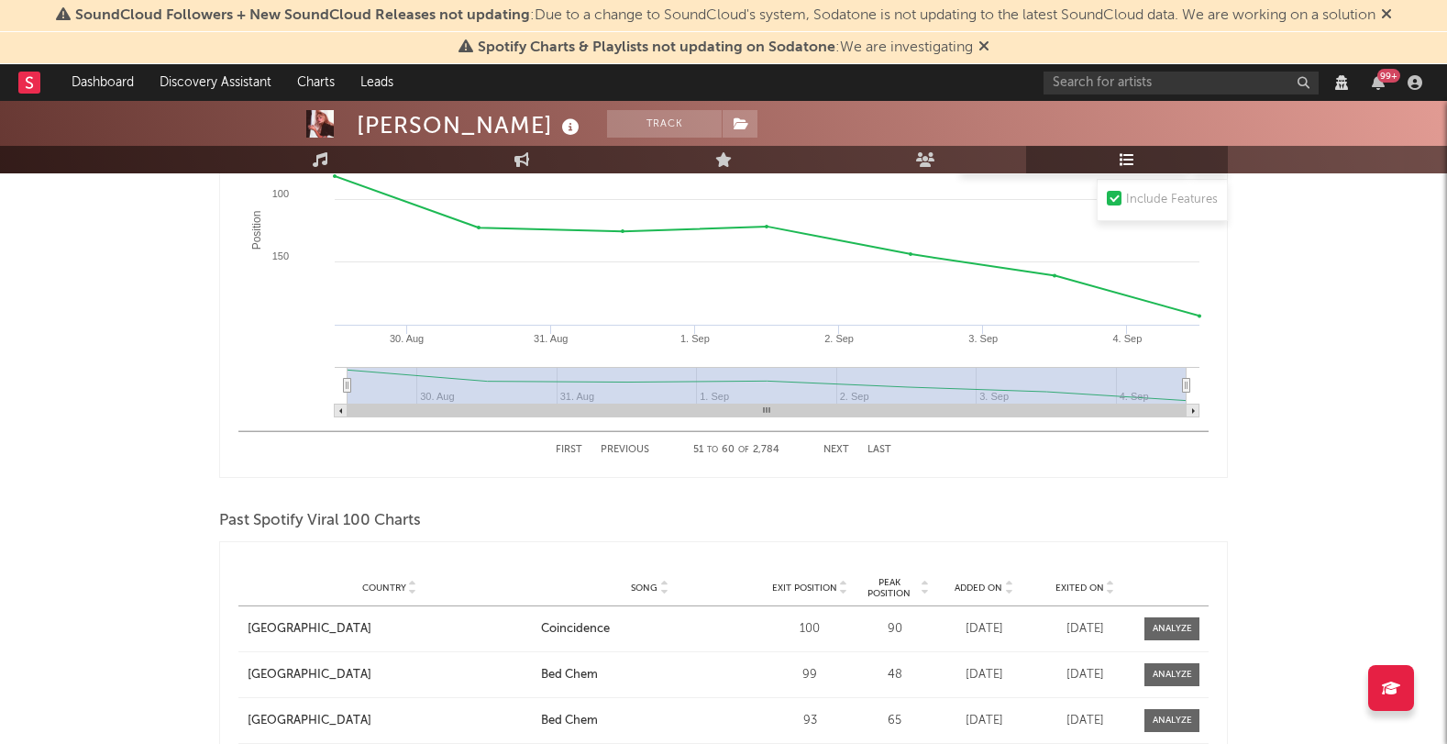
click at [834, 448] on button "Next" at bounding box center [836, 450] width 26 height 10
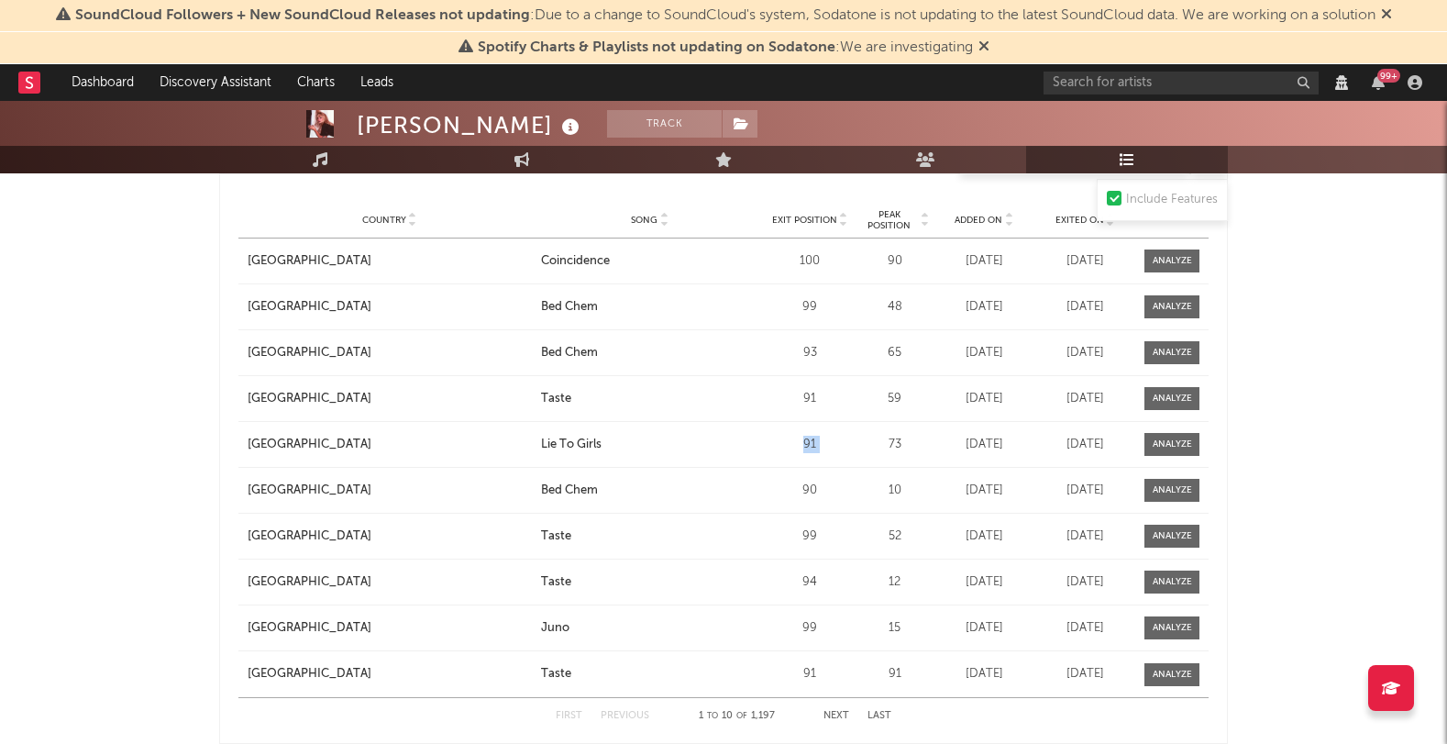
click at [834, 448] on div "91" at bounding box center [809, 445] width 83 height 18
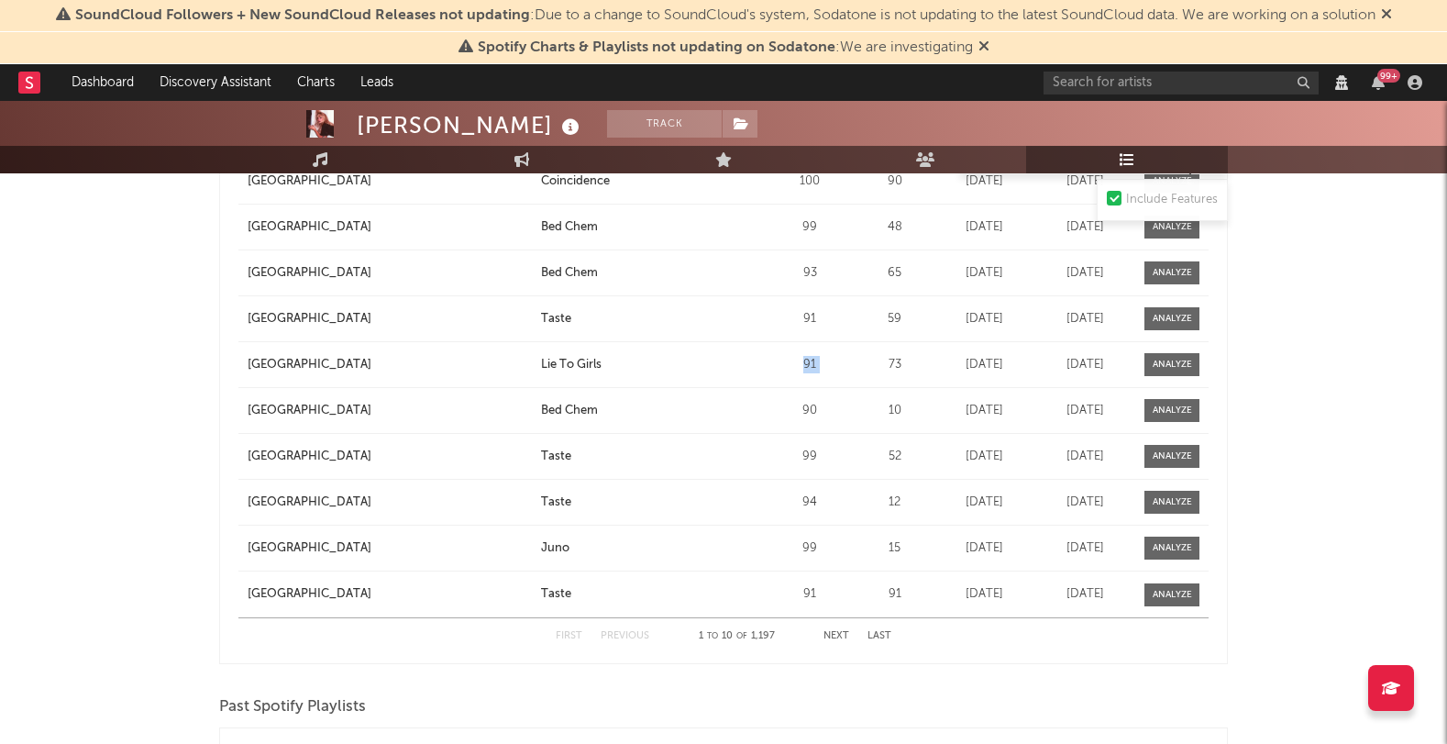
scroll to position [2912, 0]
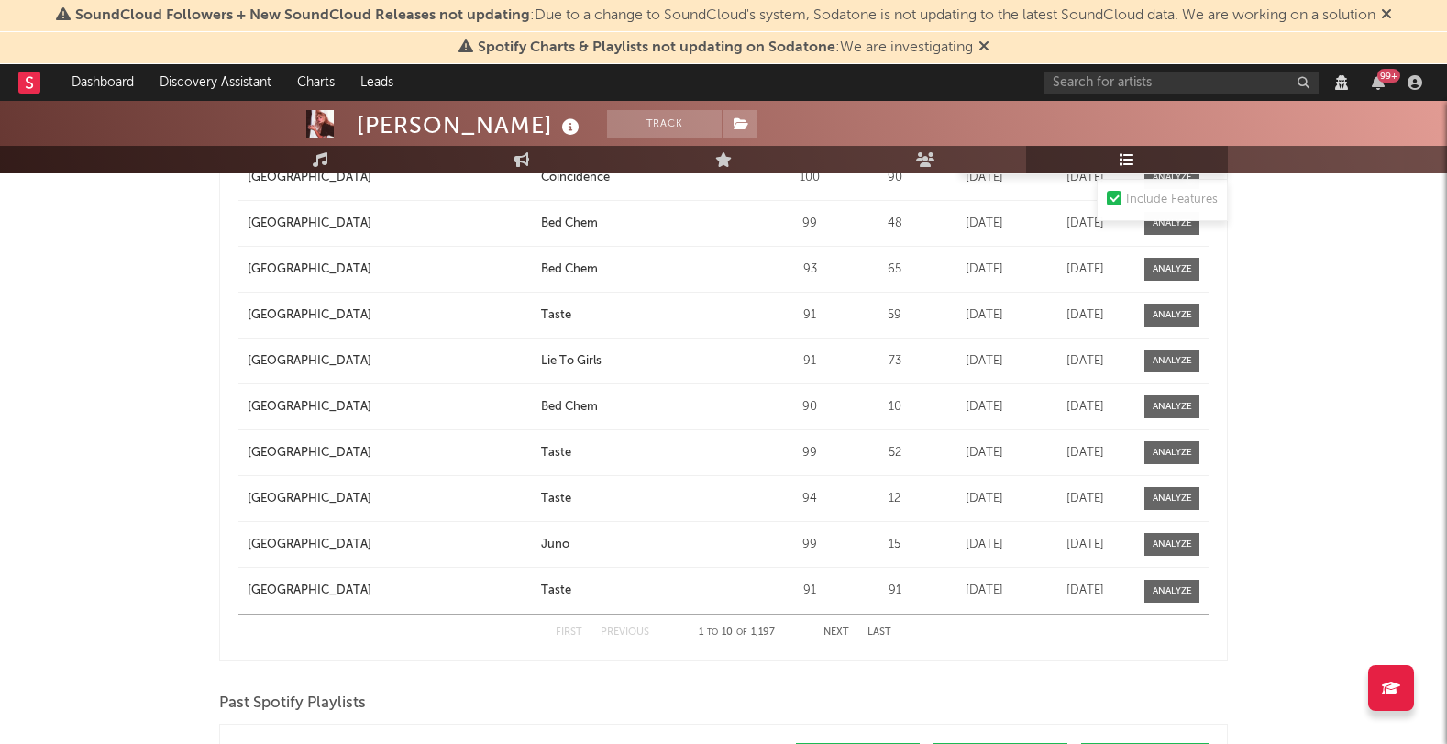
click at [1154, 466] on div "Country Pakistan City Song Taste Exit Position 99 Peak Position 52 Estimated Da…" at bounding box center [723, 452] width 970 height 45
click at [1157, 448] on div at bounding box center [1172, 453] width 39 height 14
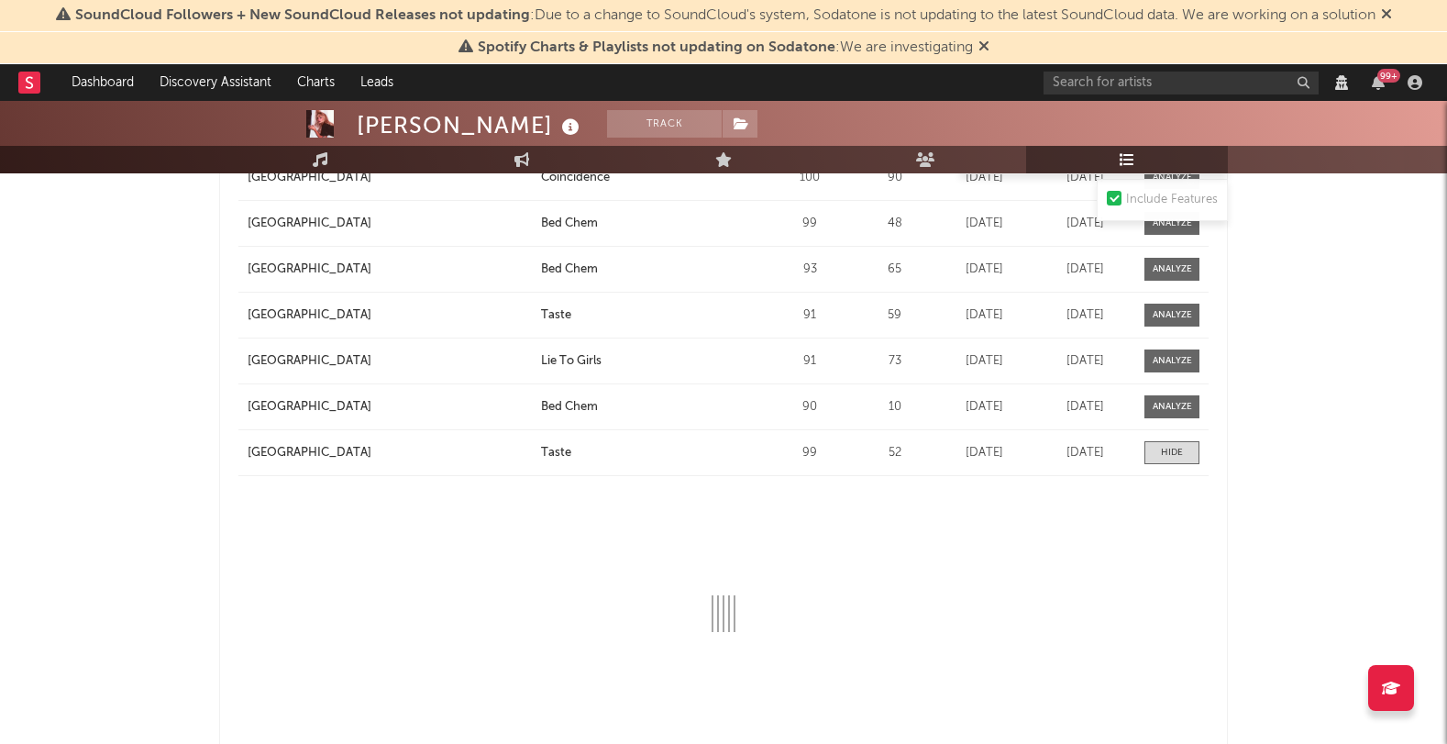
select select "1w"
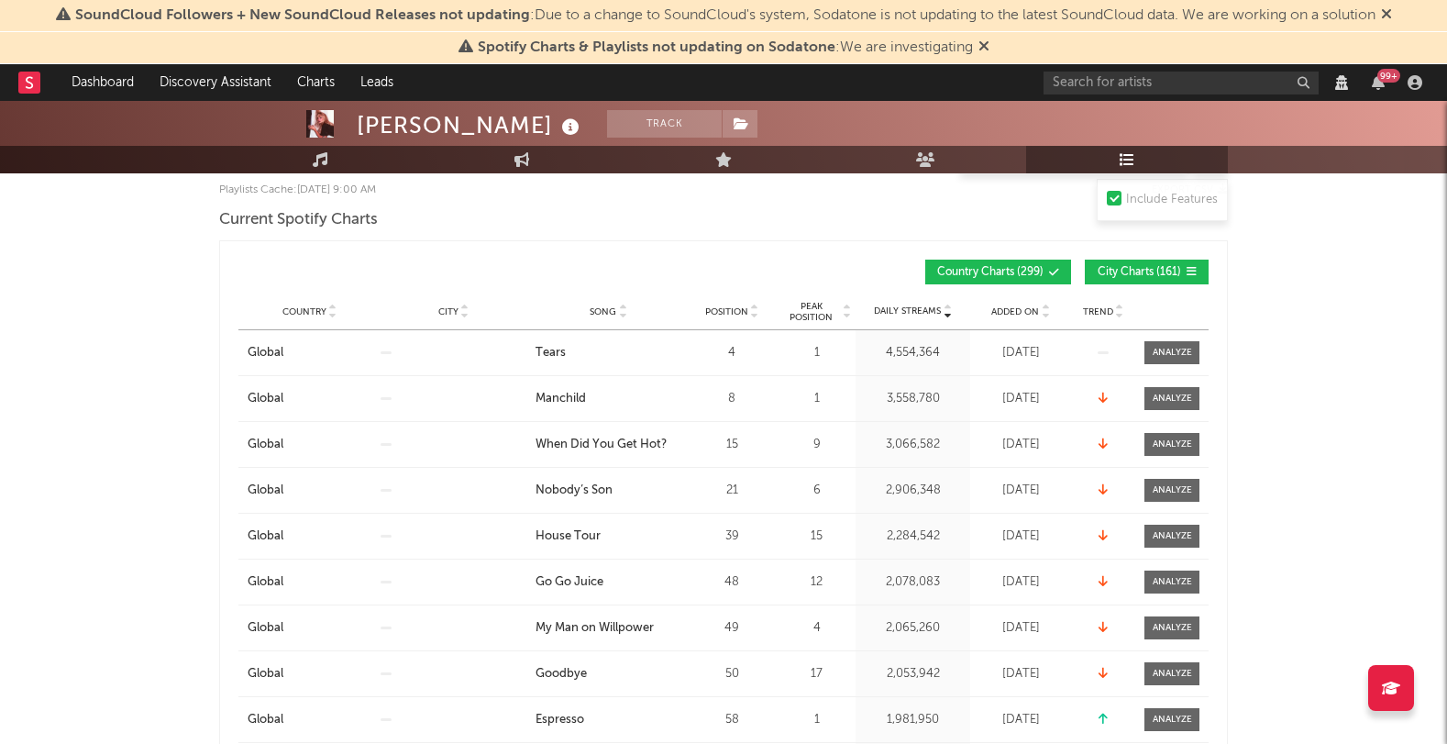
scroll to position [0, 0]
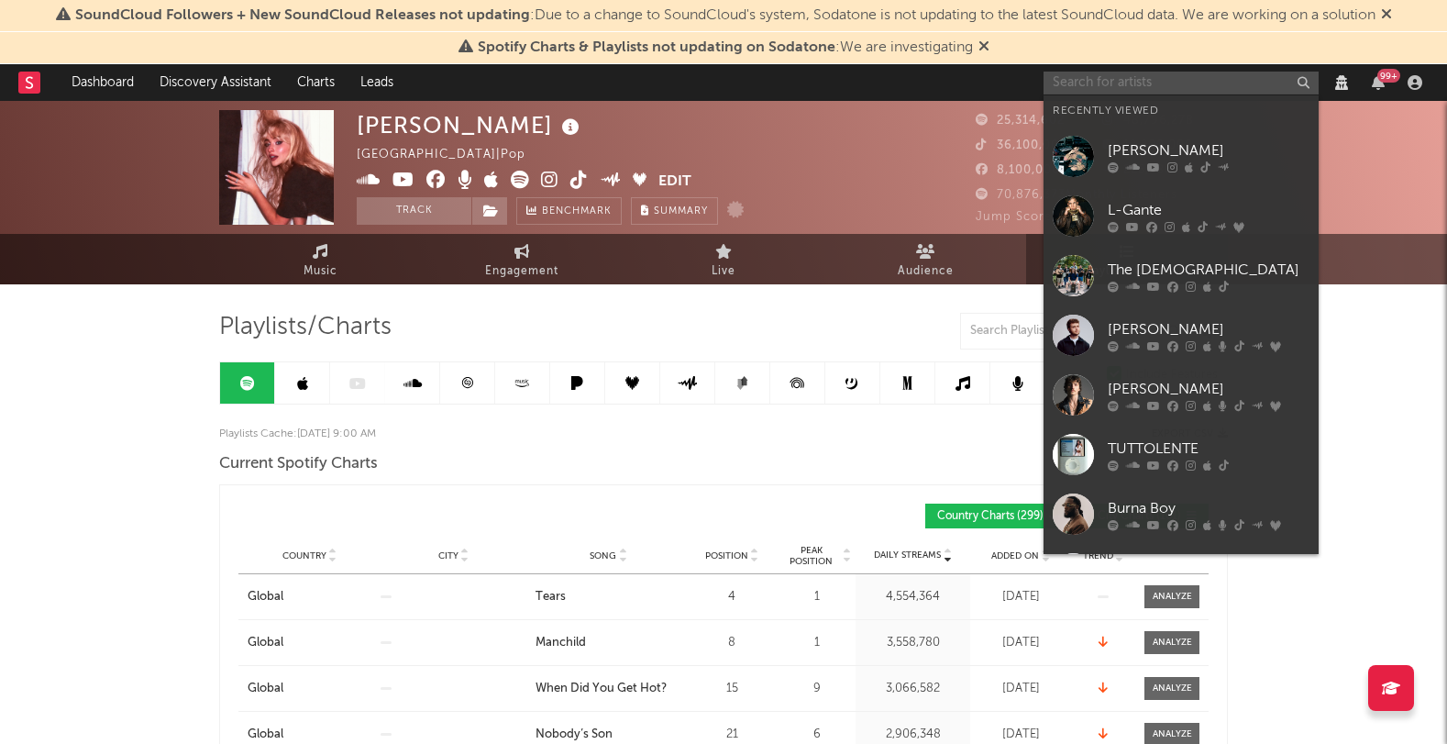
click at [1125, 78] on input "text" at bounding box center [1181, 83] width 275 height 23
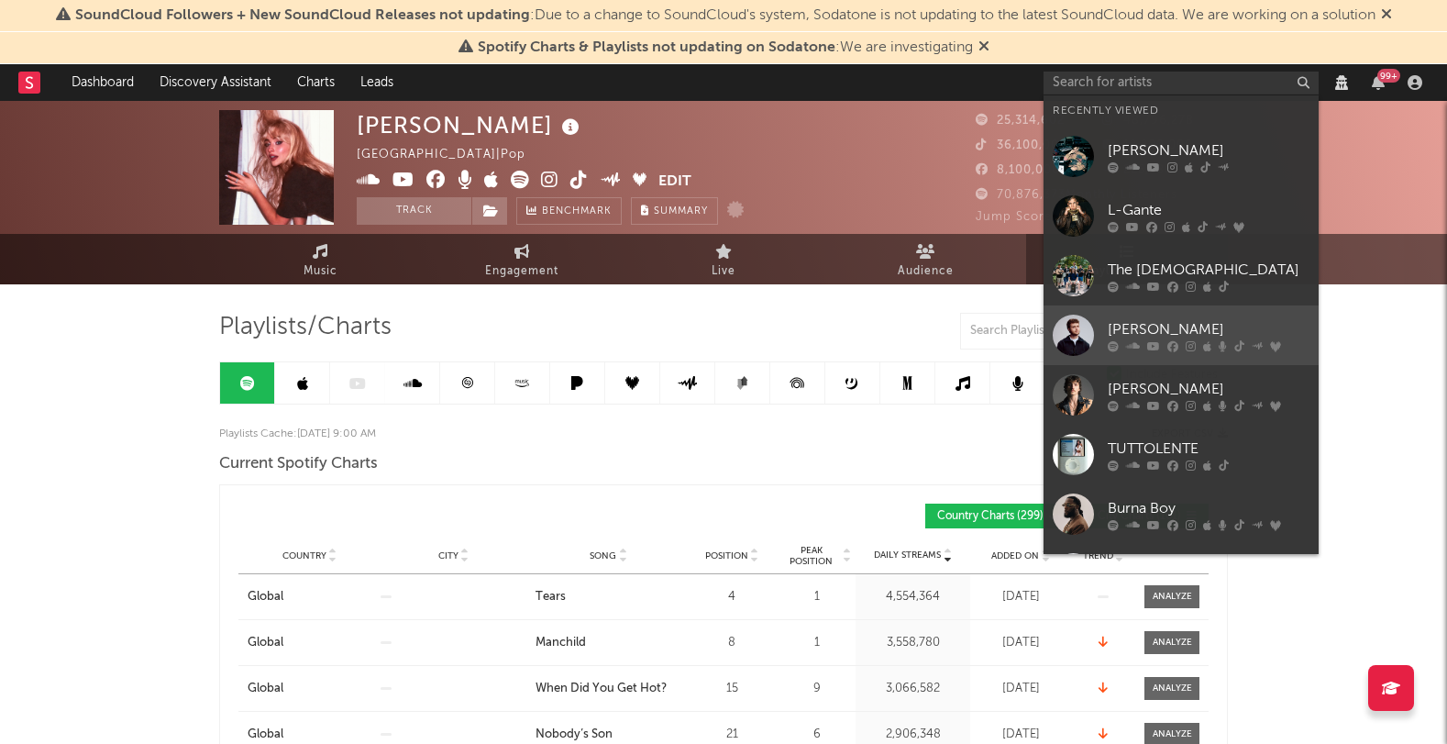
click at [1155, 328] on div "Alex Warren" at bounding box center [1209, 329] width 202 height 22
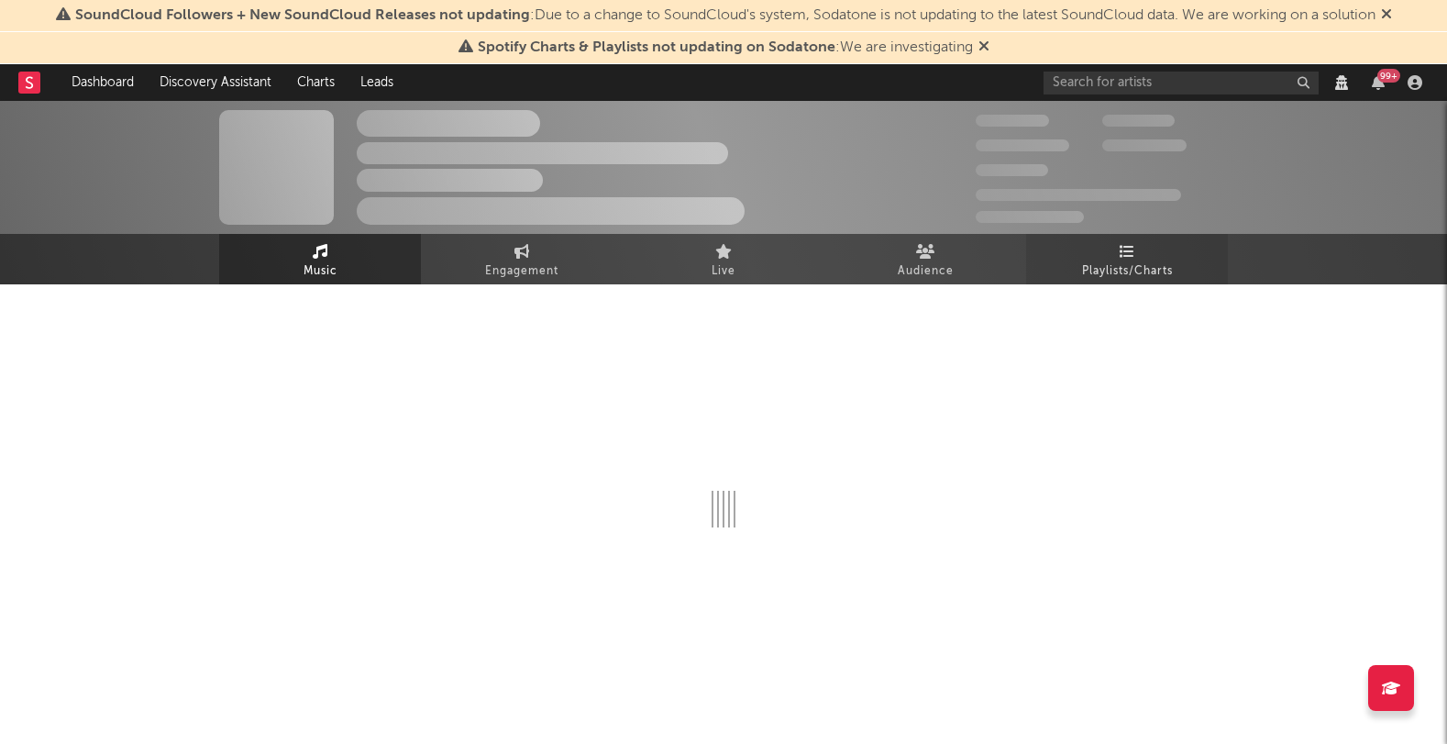
click at [1132, 258] on icon at bounding box center [1128, 251] width 16 height 15
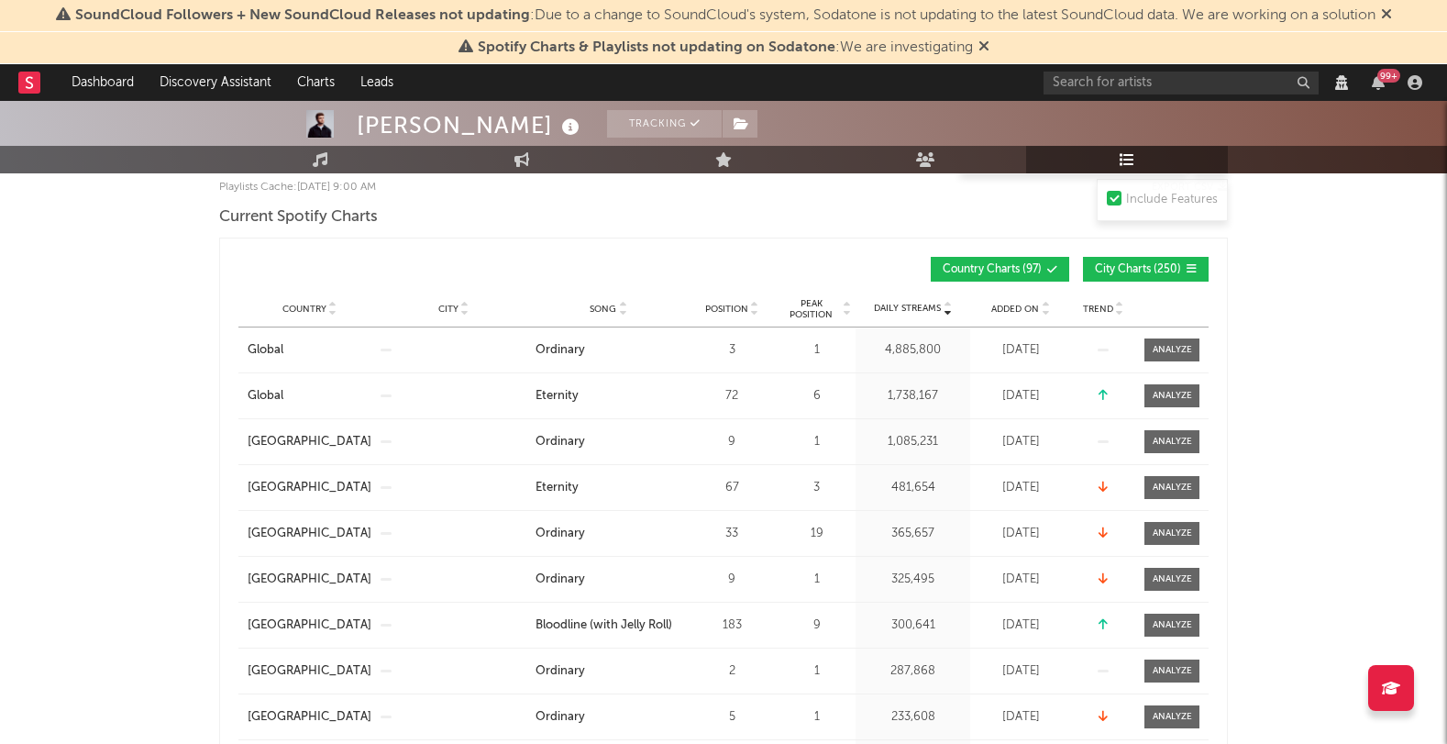
scroll to position [236, 0]
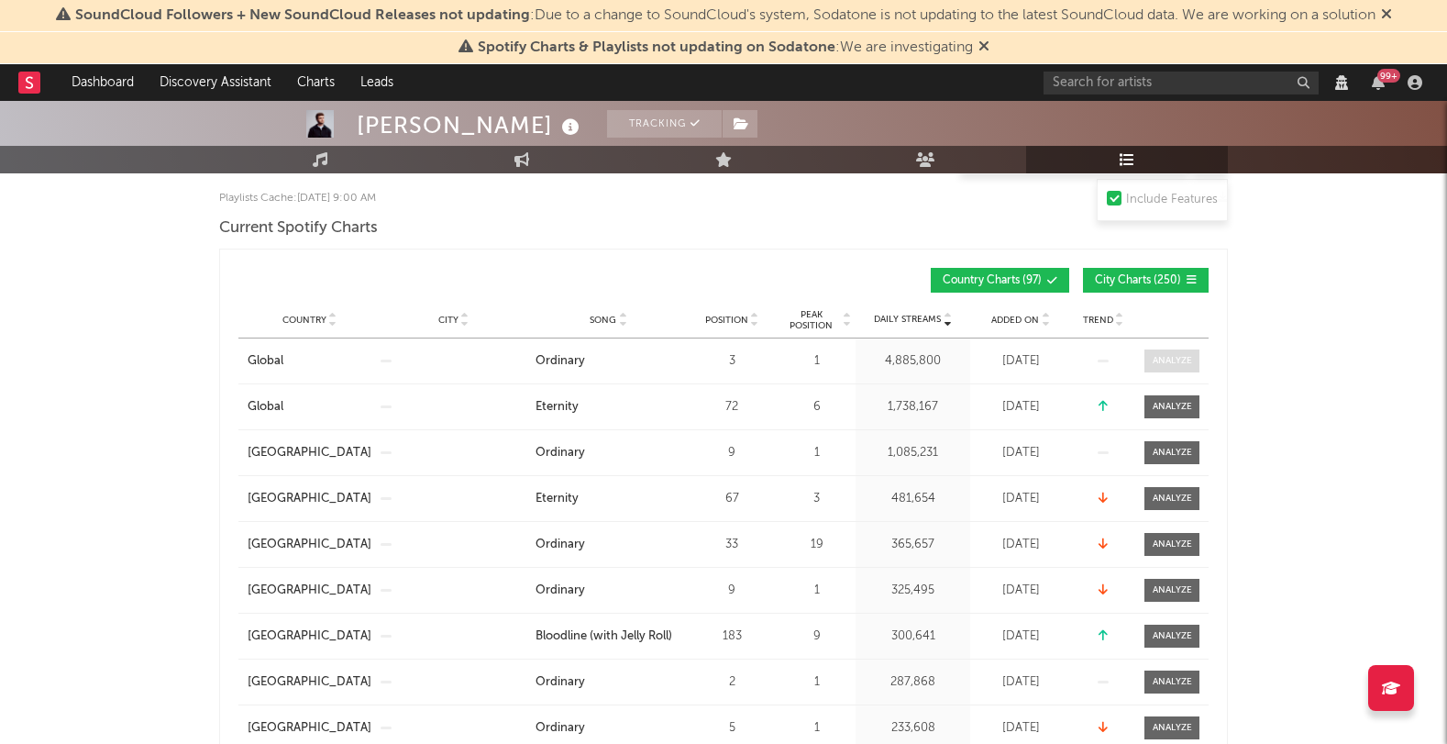
click at [1185, 361] on div at bounding box center [1172, 361] width 39 height 14
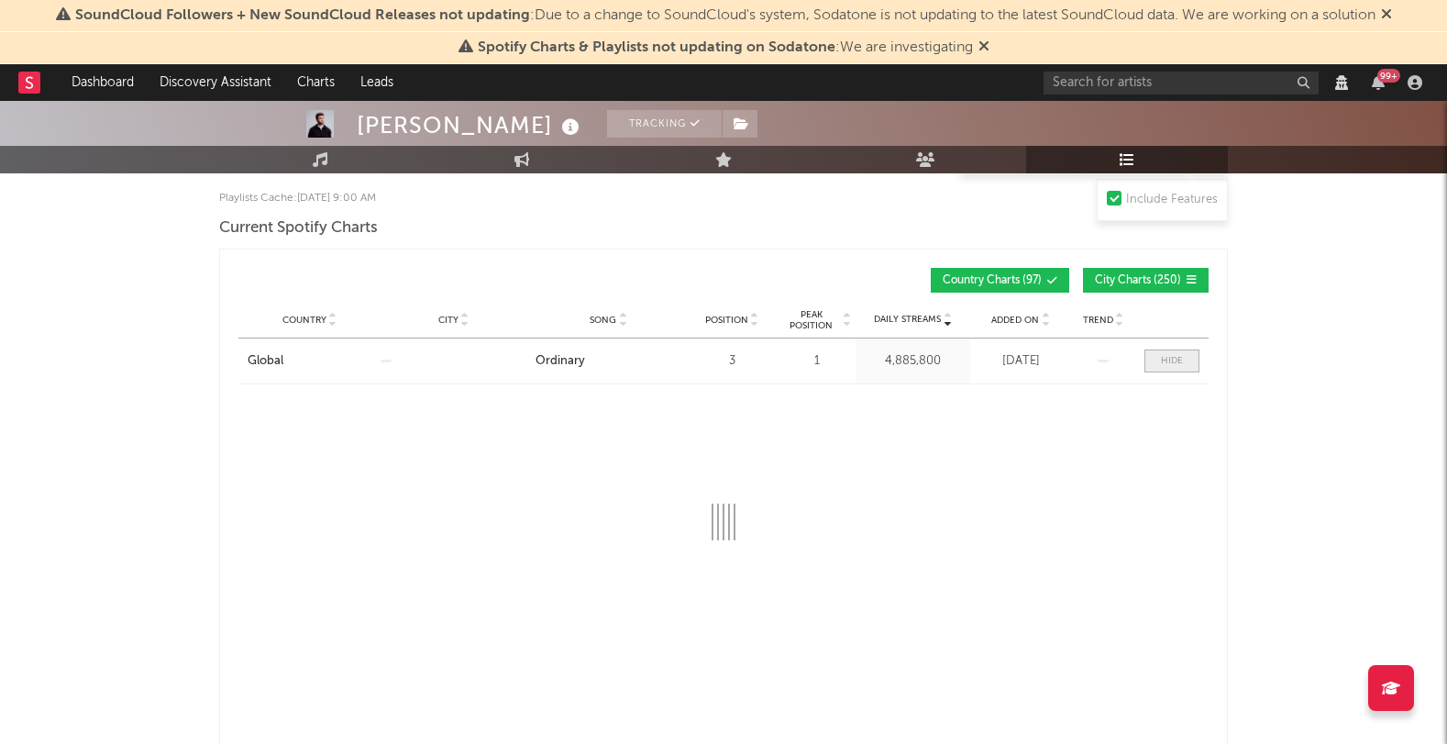
select select "1w"
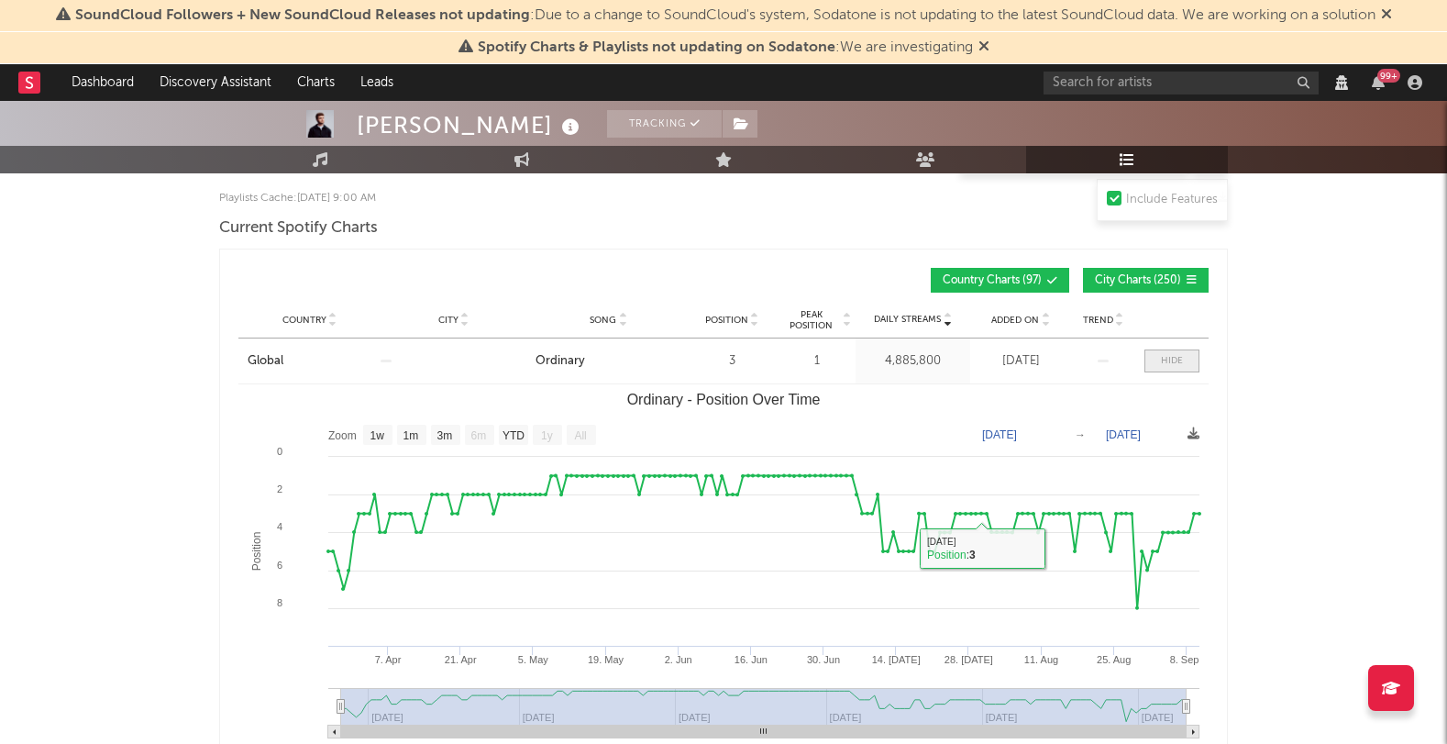
click at [1174, 359] on div at bounding box center [1172, 361] width 22 height 14
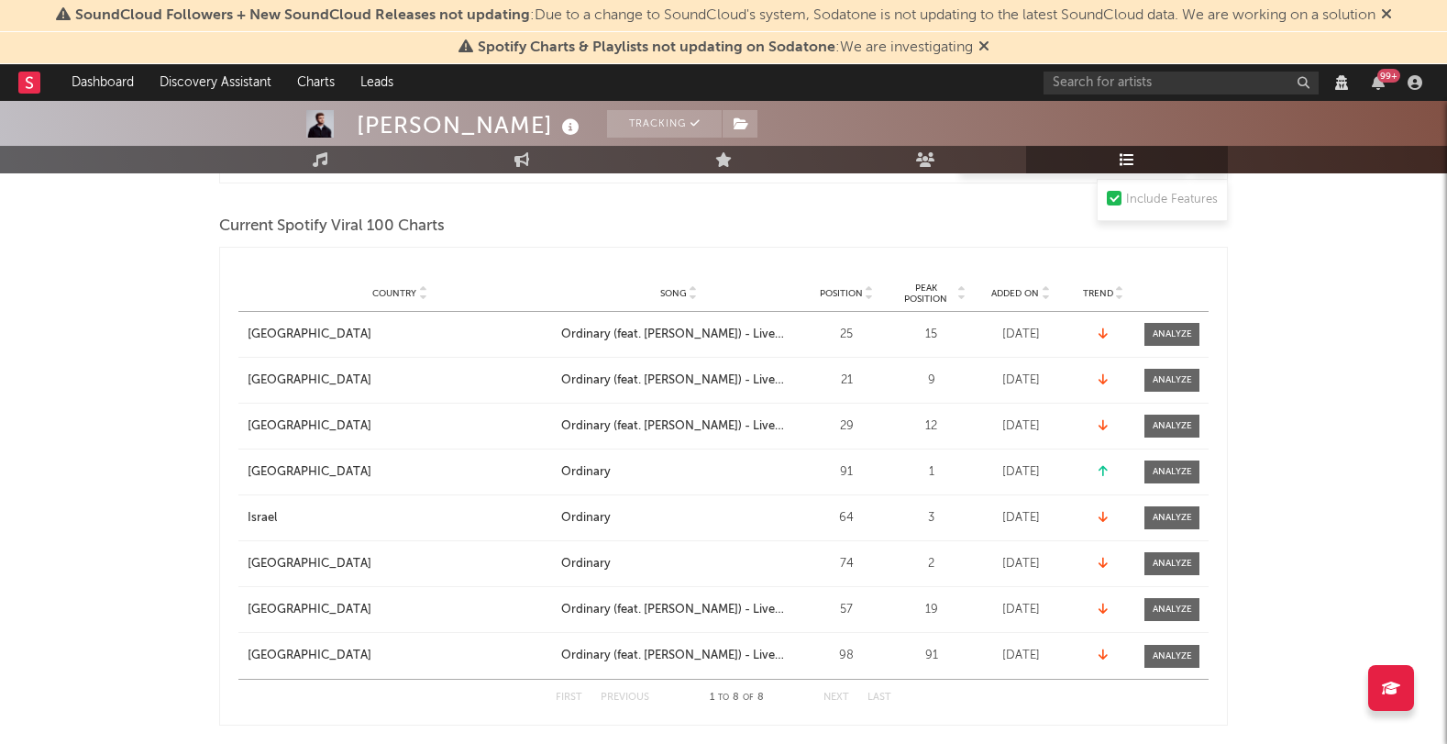
scroll to position [902, 0]
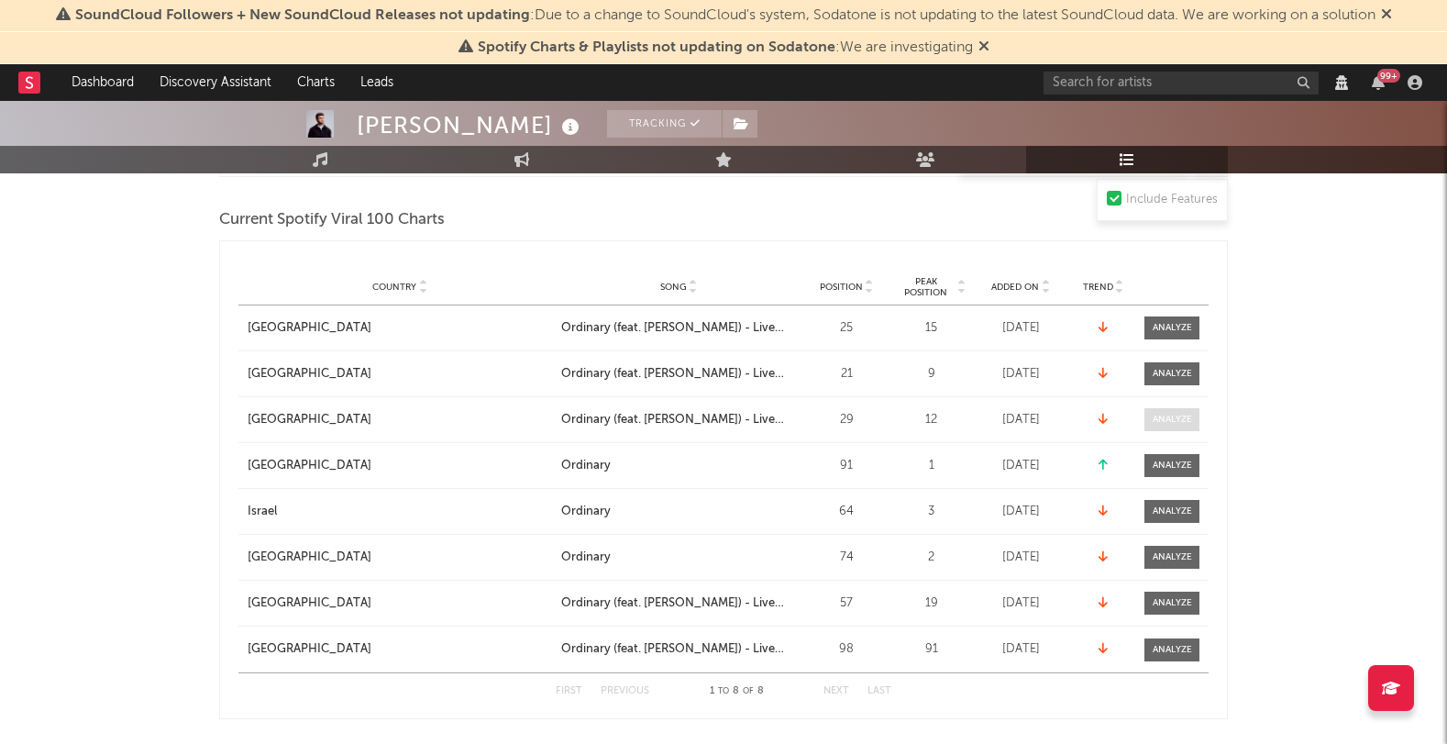
click at [1164, 418] on div at bounding box center [1172, 420] width 39 height 14
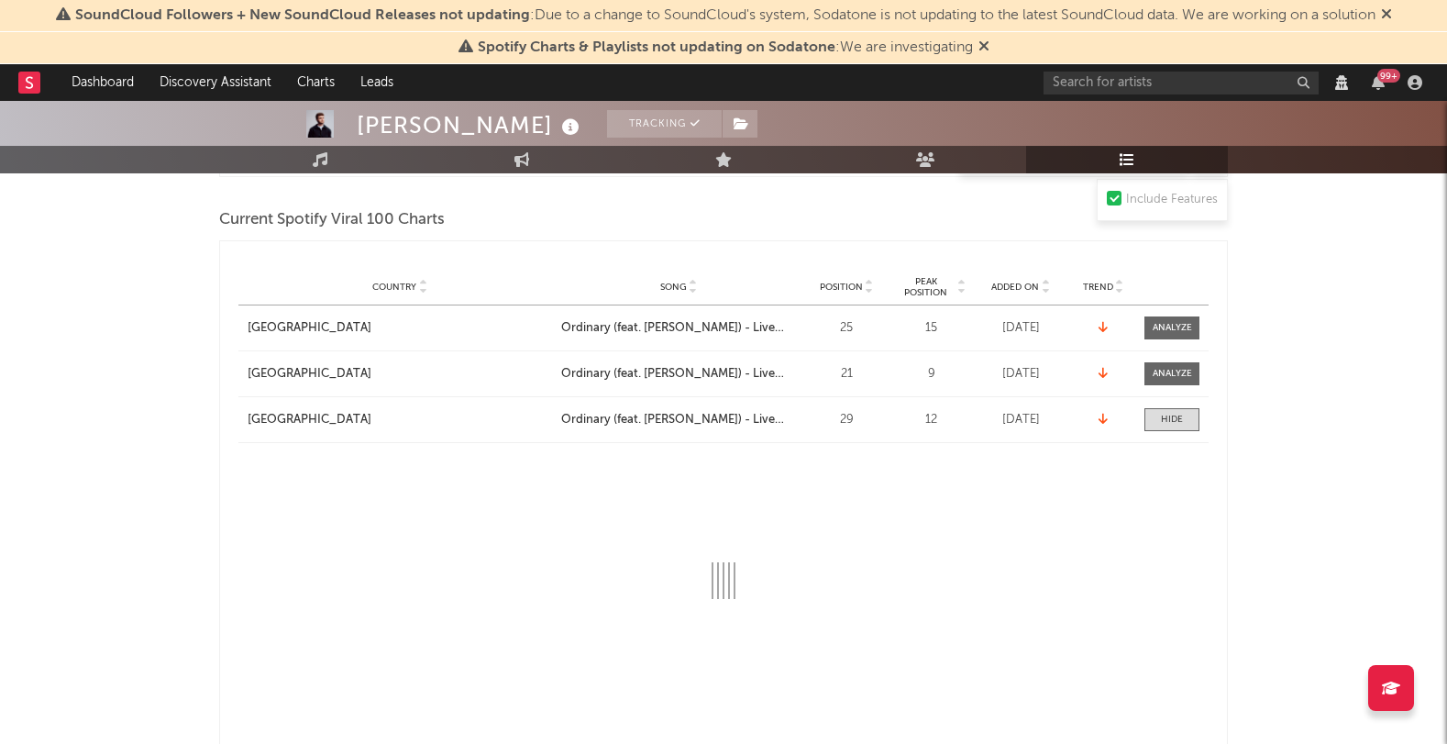
select select "1w"
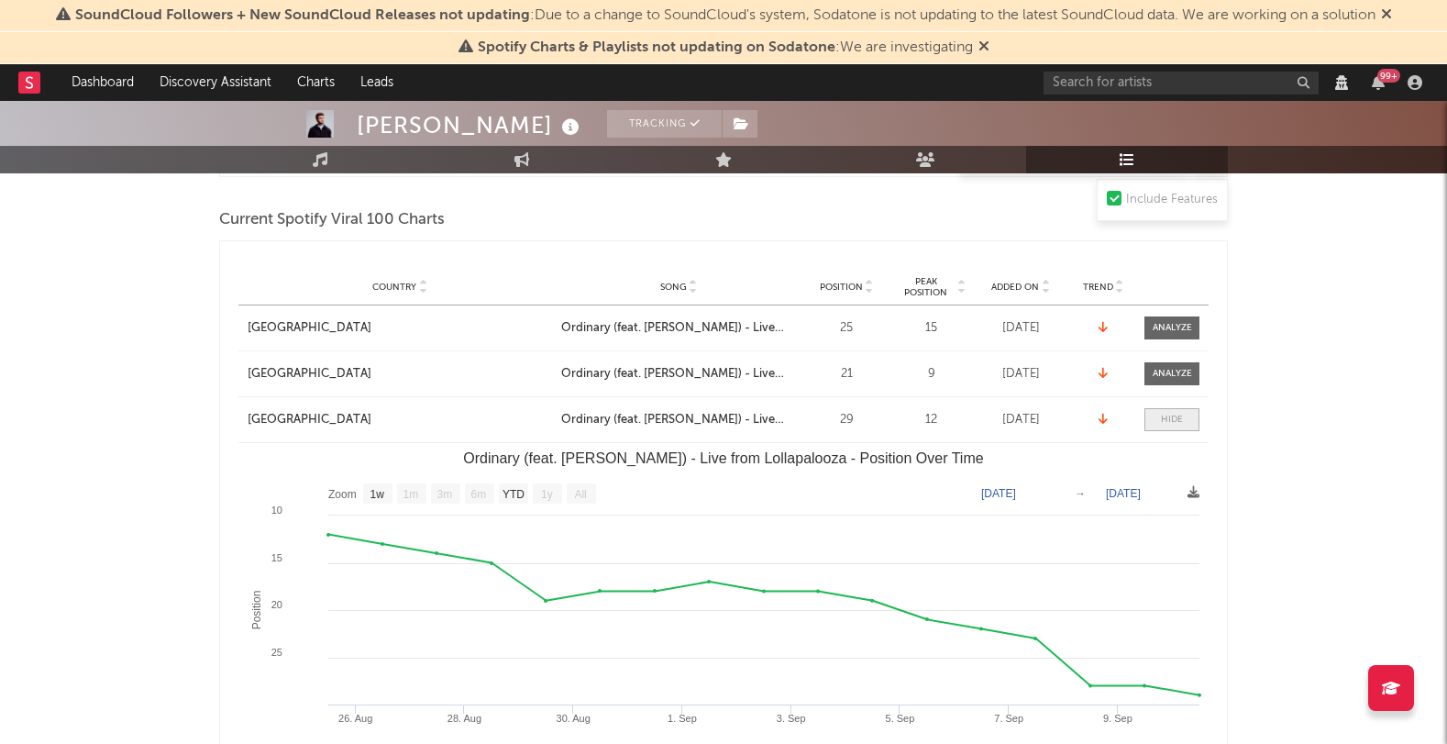
click at [1160, 414] on span at bounding box center [1171, 419] width 55 height 23
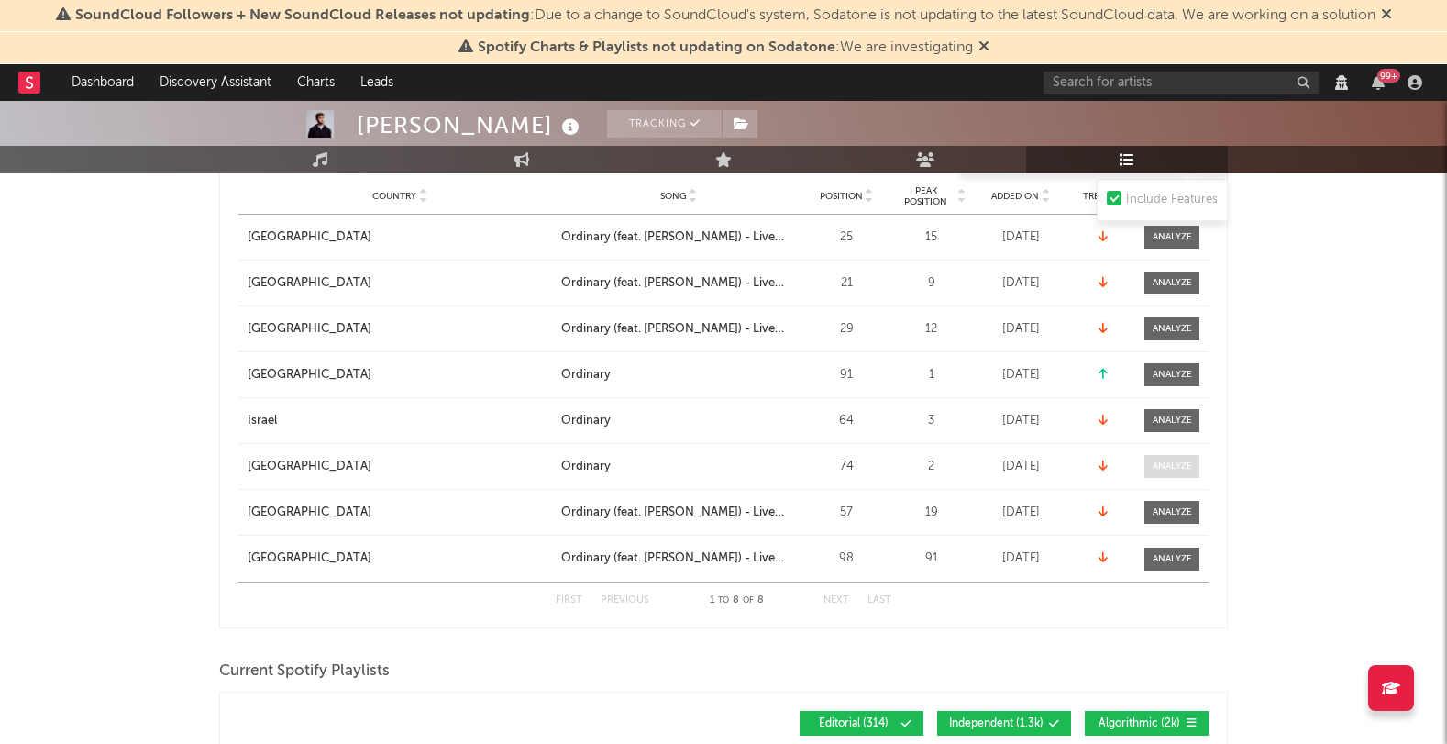
click at [1155, 465] on div at bounding box center [1172, 466] width 39 height 14
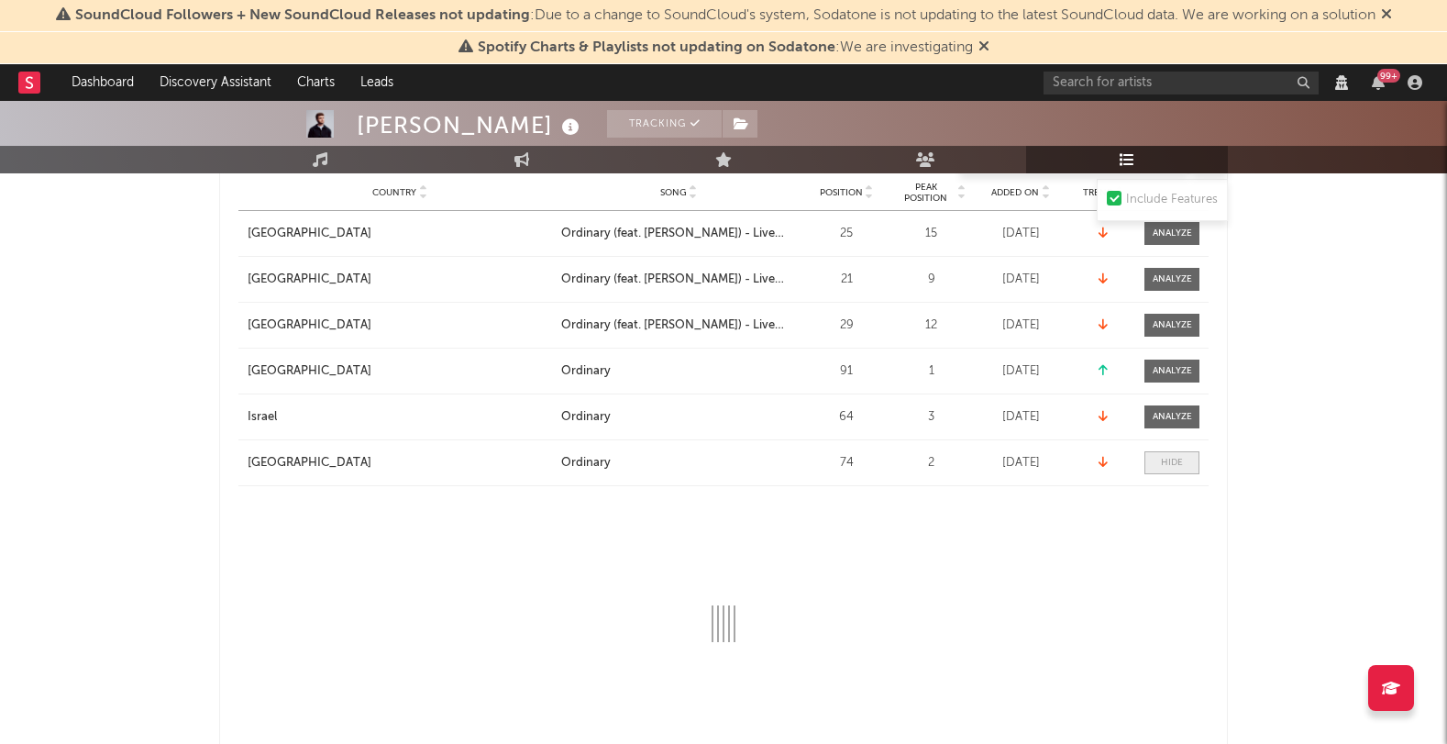
scroll to position [1000, 0]
select select "1w"
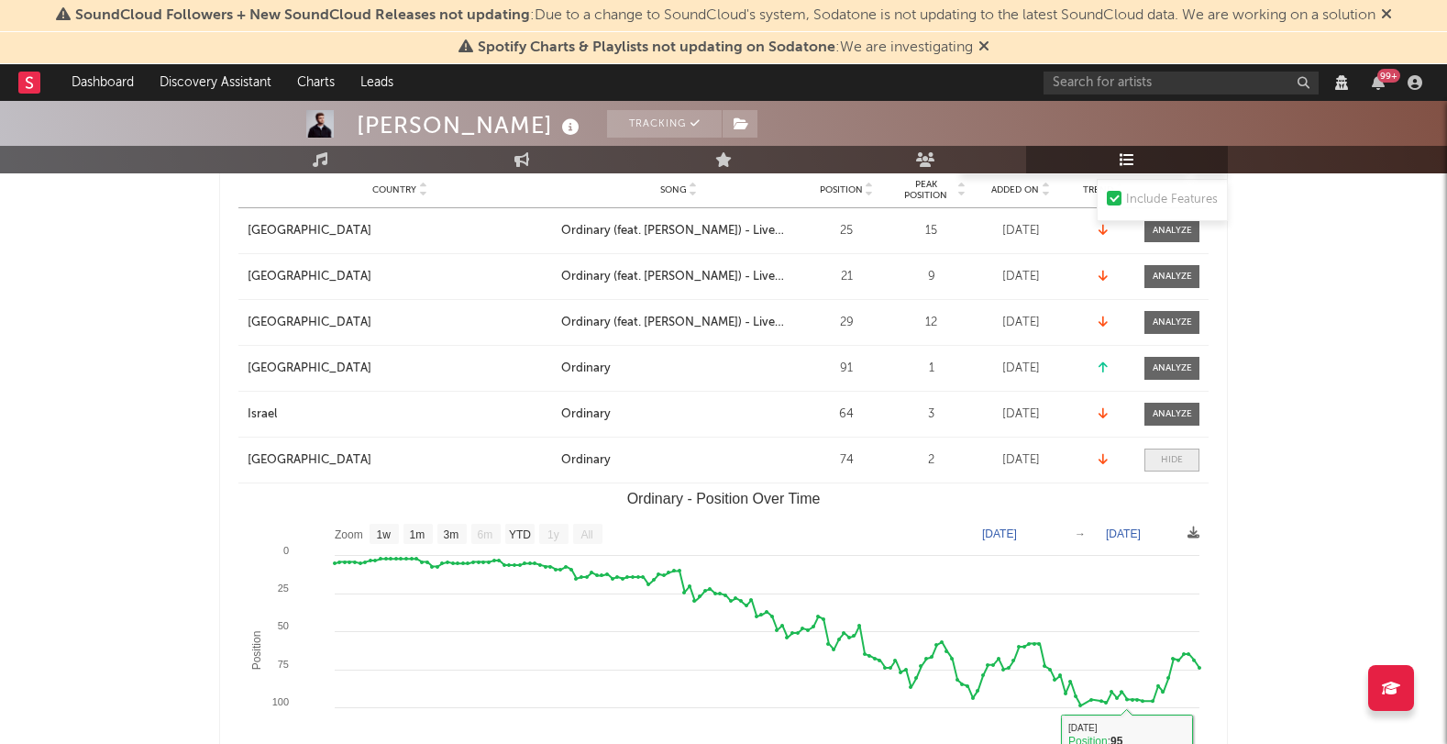
click at [1174, 453] on div at bounding box center [1172, 460] width 22 height 14
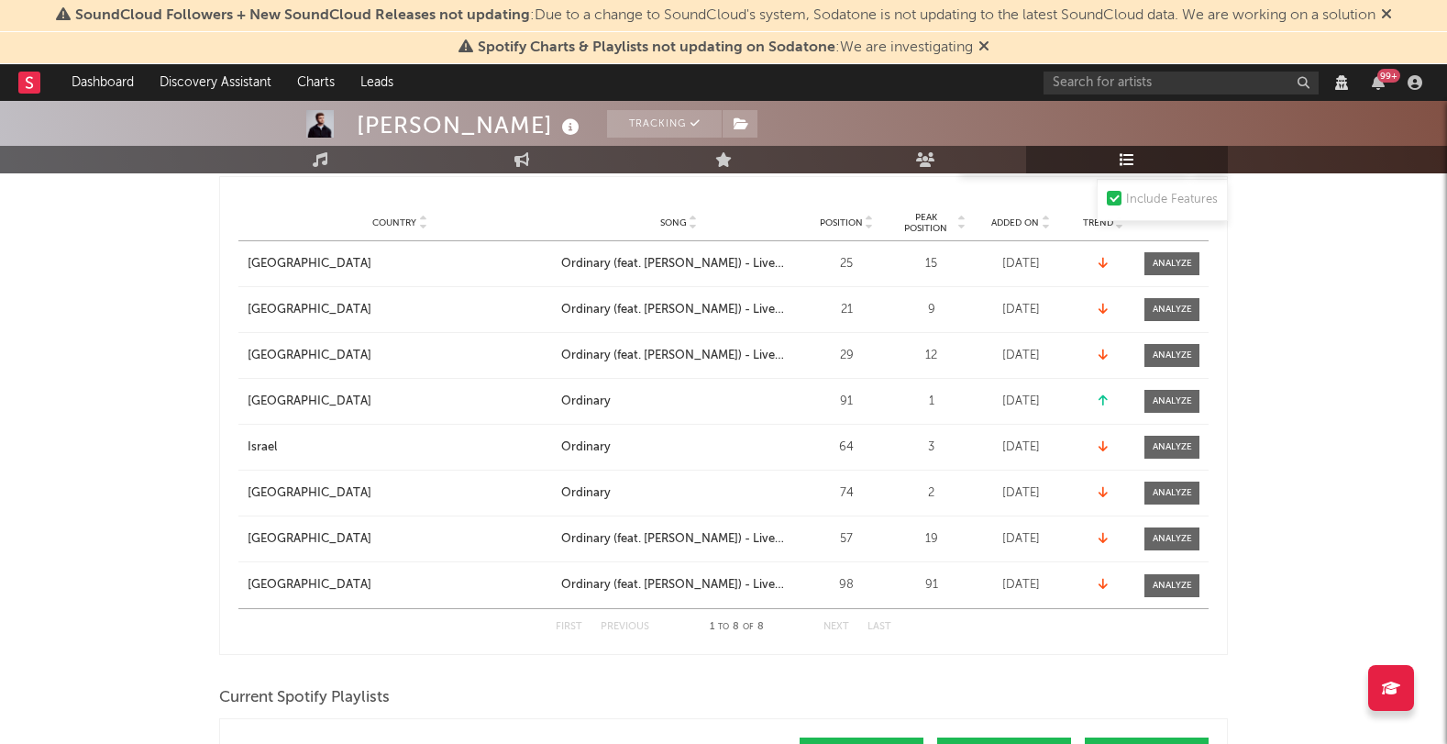
scroll to position [948, 0]
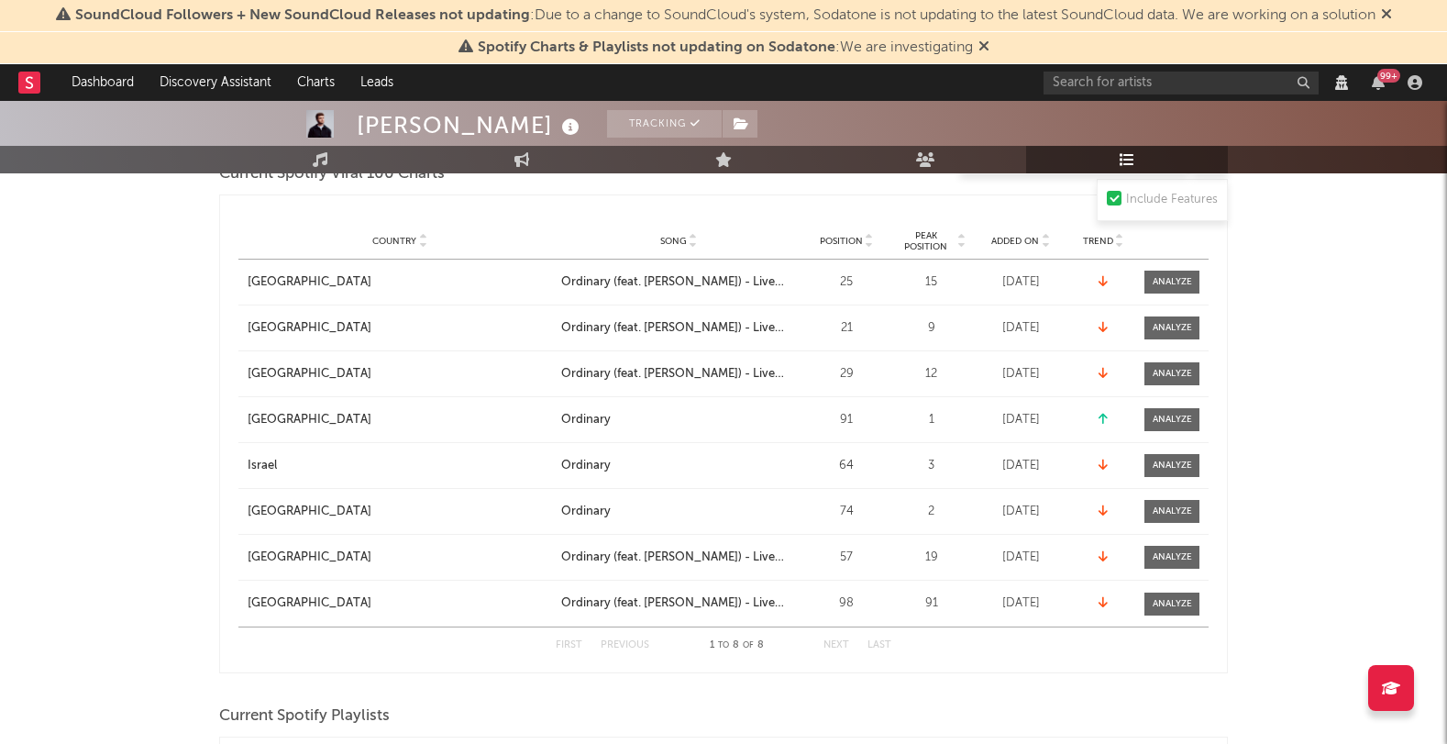
click at [886, 503] on div "74" at bounding box center [846, 512] width 83 height 18
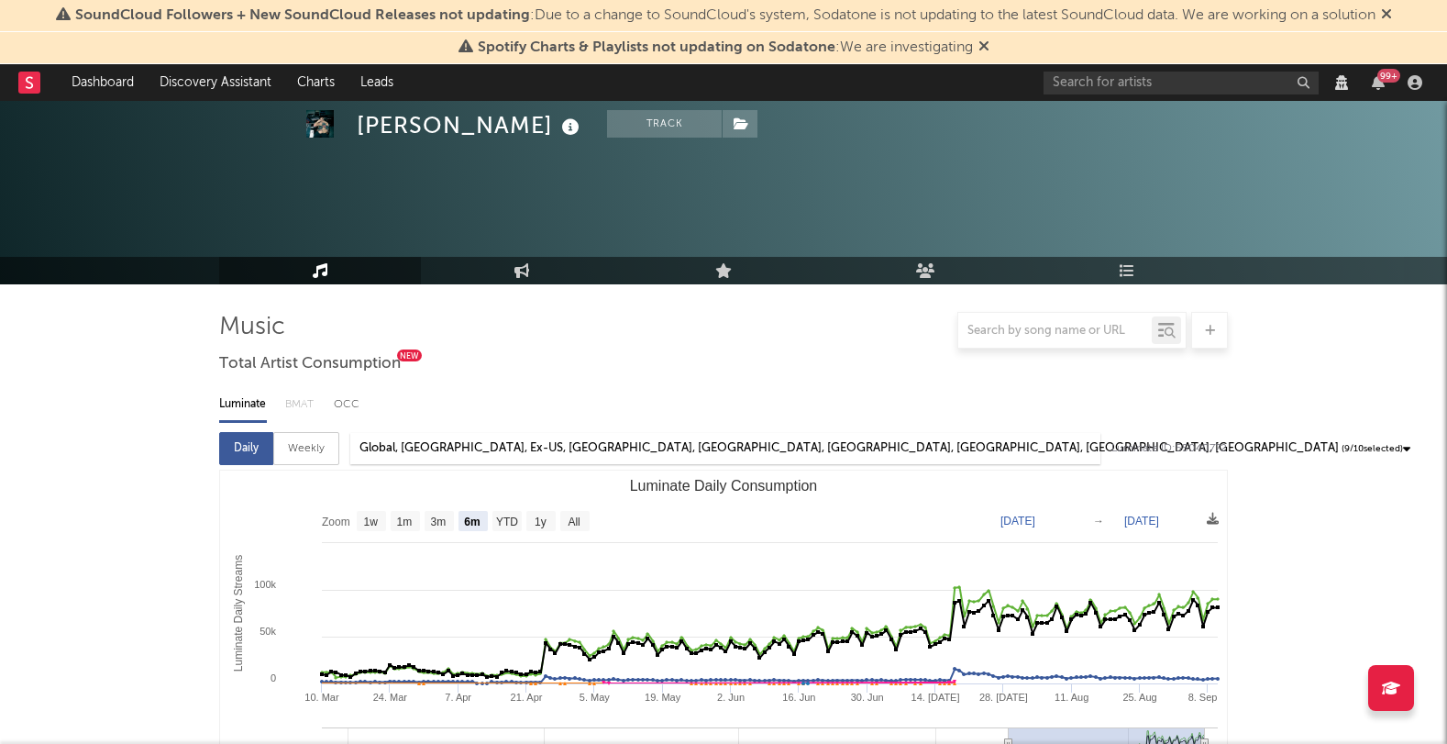
select select "6m"
select select "All"
select select "View all"
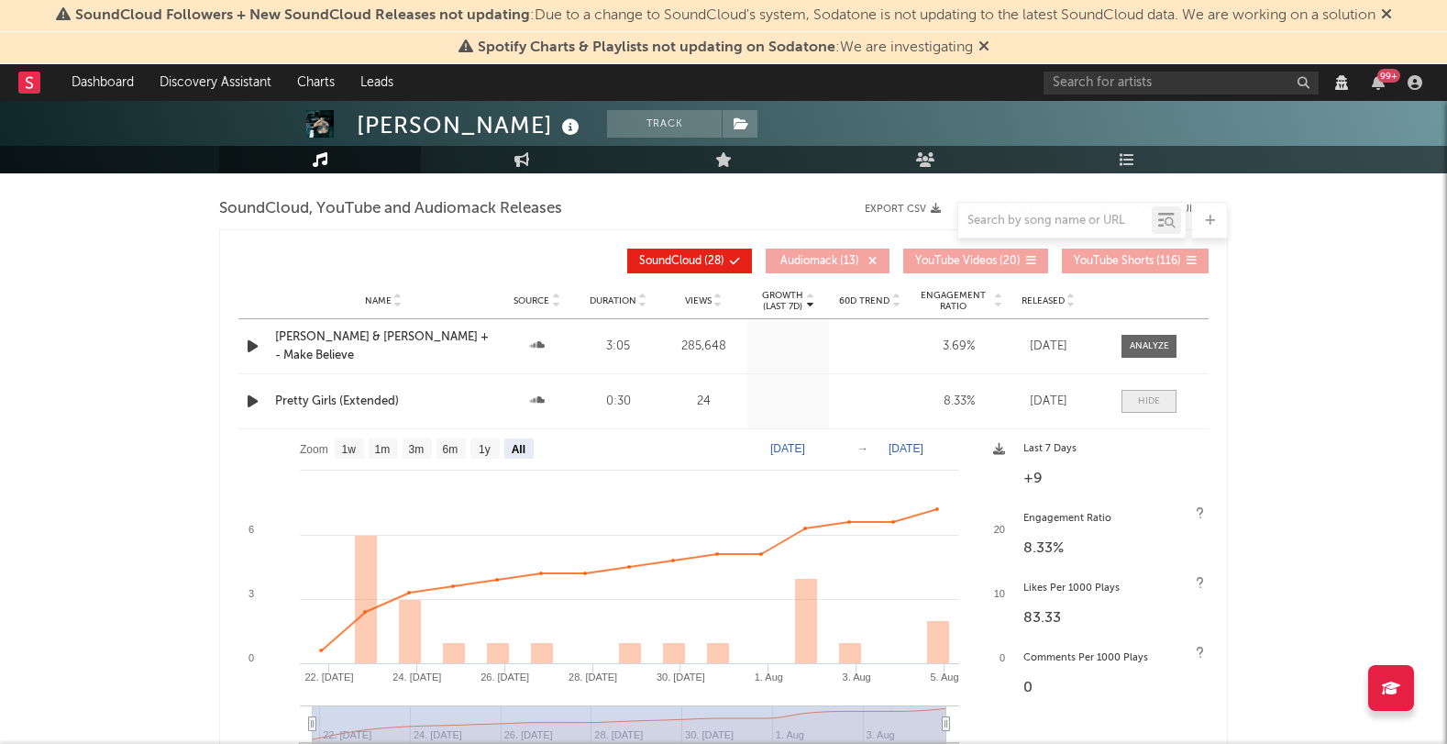
click at [1149, 408] on div at bounding box center [1149, 401] width 22 height 14
select select "6m"
select select "View all"
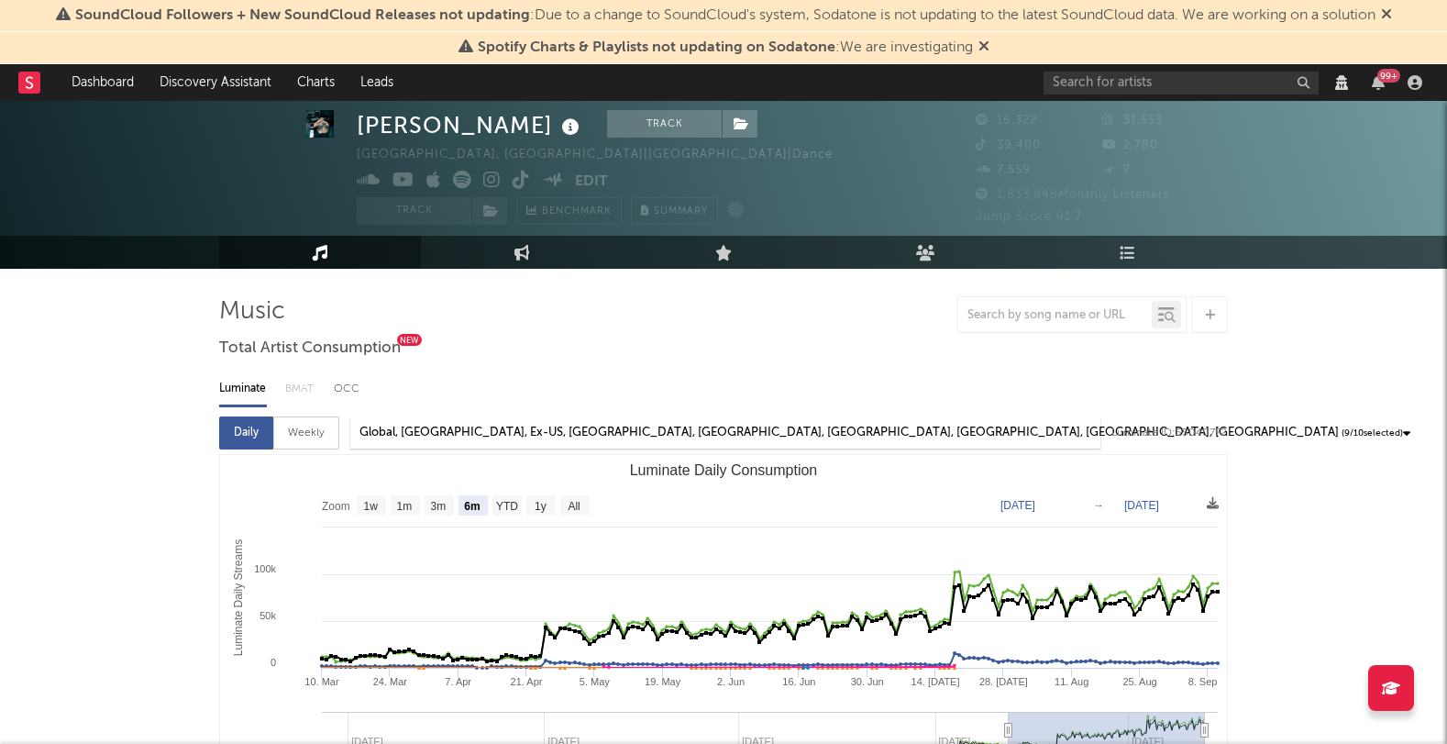
scroll to position [0, 0]
